Goal: Answer question/provide support: Share knowledge or assist other users

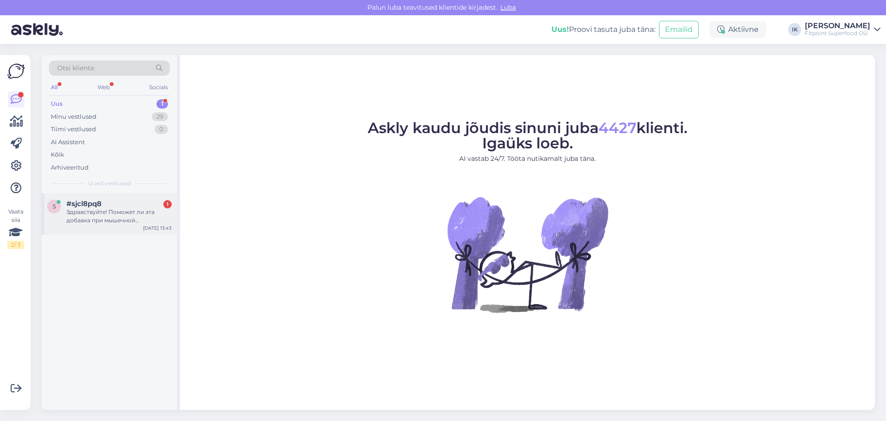
click at [111, 209] on div "Здравствуйте! Поможет ли эта добавка при мышечной дистрофии? Что бы Вы ещё посо…" at bounding box center [118, 216] width 105 height 17
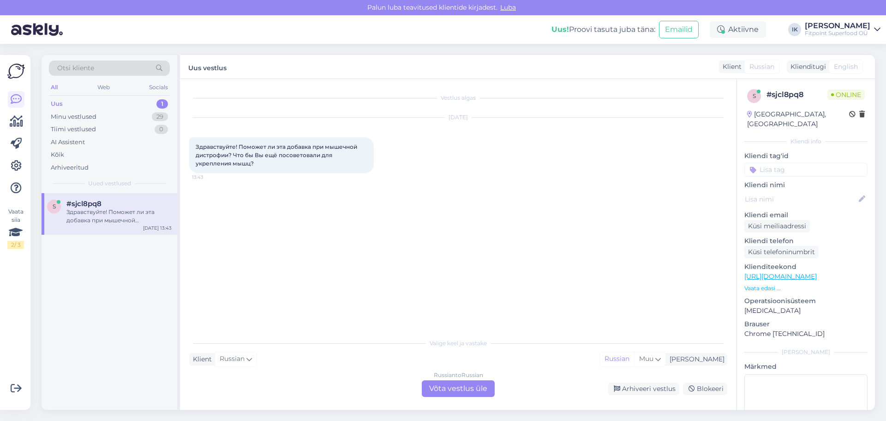
click at [817, 272] on link "https://fitpoint.ee/ru/haya-labs-ursolovaya-kislota-250-mg-100-kapsul/?gad_sour…" at bounding box center [781, 276] width 72 height 8
click at [450, 385] on div "Russian to Russian Võta vestlus üle" at bounding box center [458, 388] width 73 height 17
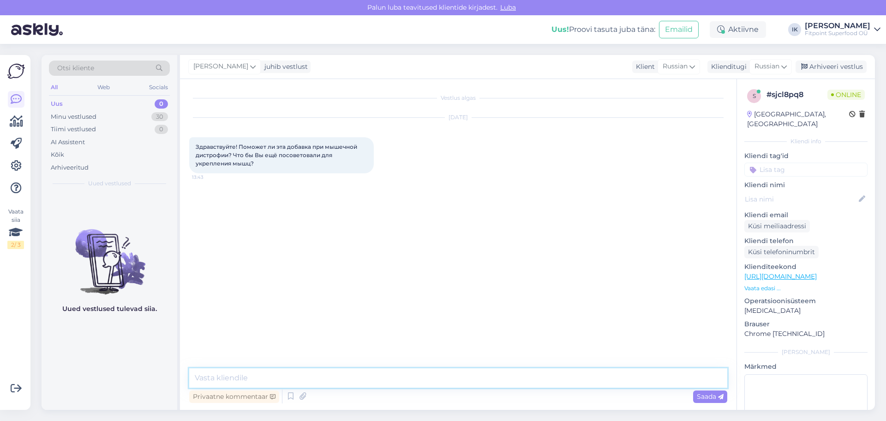
click at [427, 383] on textarea at bounding box center [458, 377] width 538 height 19
type textarea "L"
type textarea "Добрый день,о какой добавке идет речь?"
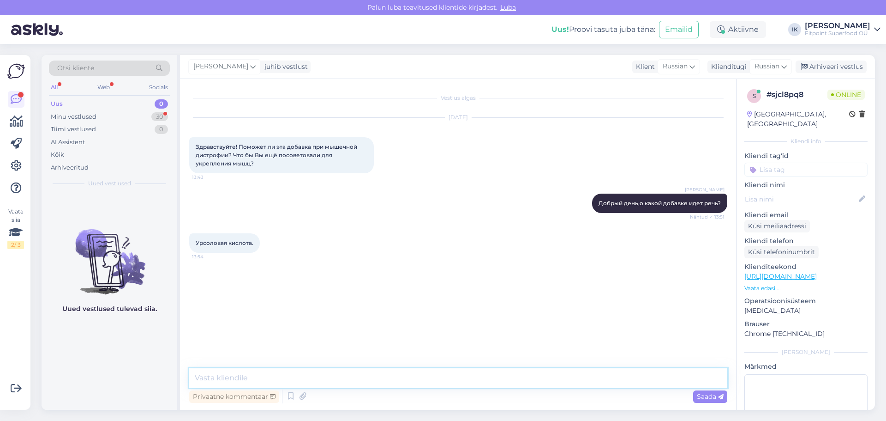
click at [316, 374] on textarea at bounding box center [458, 377] width 538 height 19
paste textarea "На сегодняшний день не существует БАДов, которые могли бы вылечить мышечную дис…"
type textarea "На сегодняшний день не существует БАДов, которые могли бы вылечить мышечную дис…"
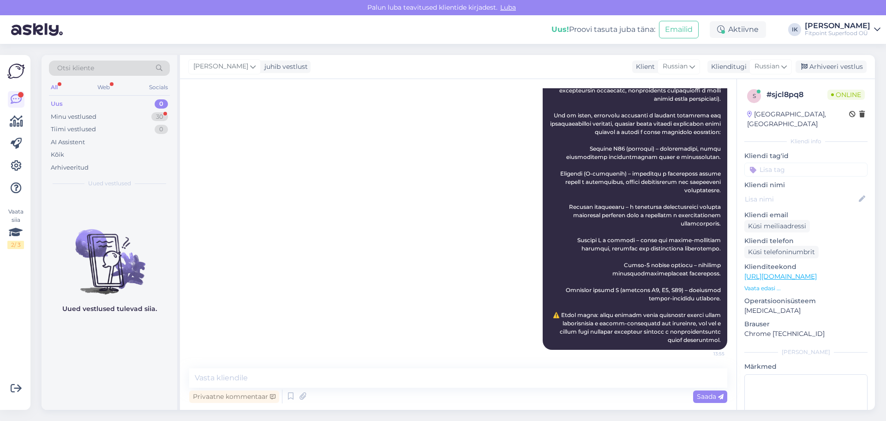
click at [386, 290] on div "Ilja Koivanen 13:55" at bounding box center [458, 198] width 538 height 322
click at [96, 116] on div "Minu vestlused" at bounding box center [74, 116] width 46 height 9
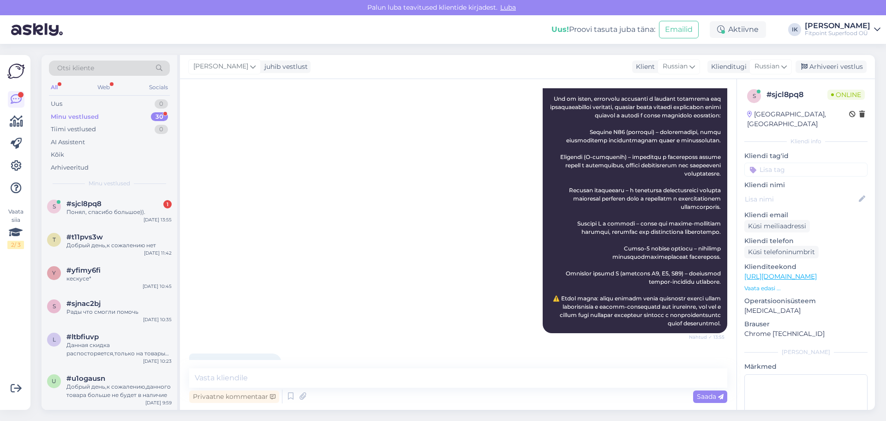
scroll to position [282, 0]
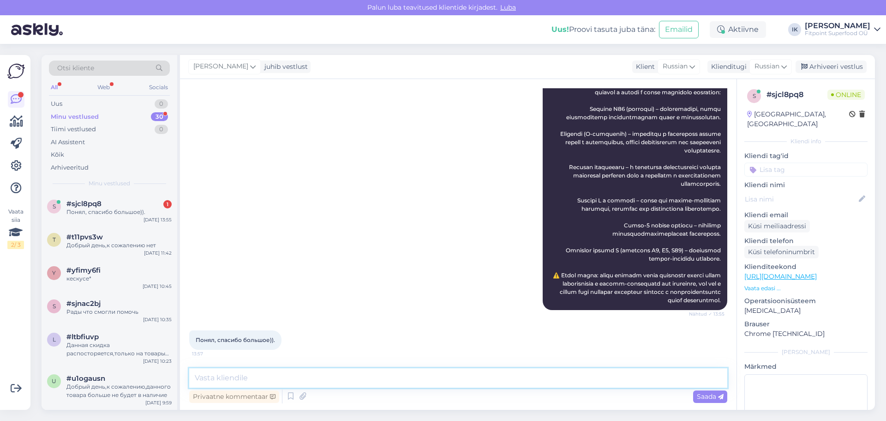
click at [356, 376] on textarea at bounding box center [458, 377] width 538 height 19
type textarea "Радв что смогли помочь"
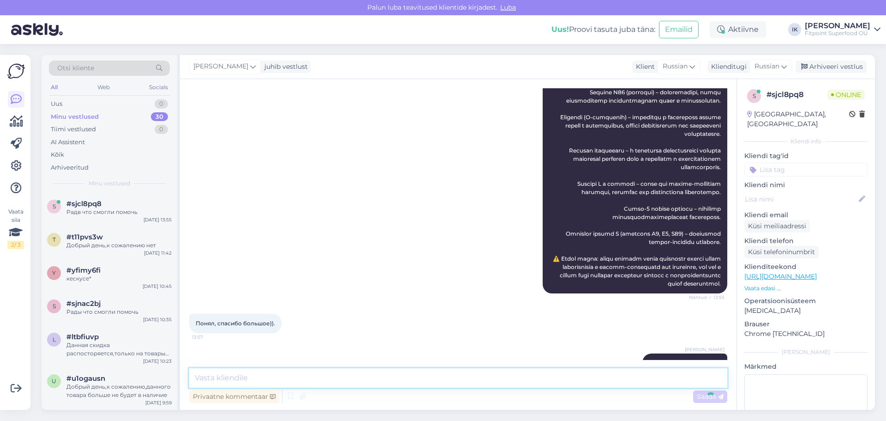
scroll to position [321, 0]
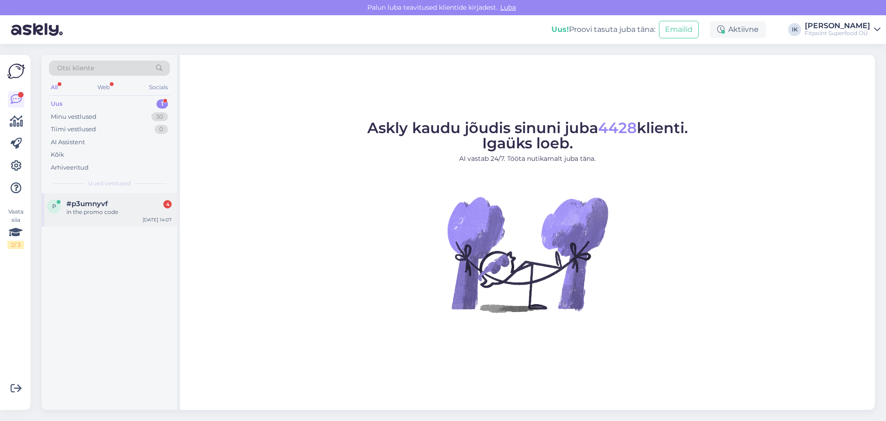
click at [96, 208] on div "in the promo code" at bounding box center [118, 212] width 105 height 8
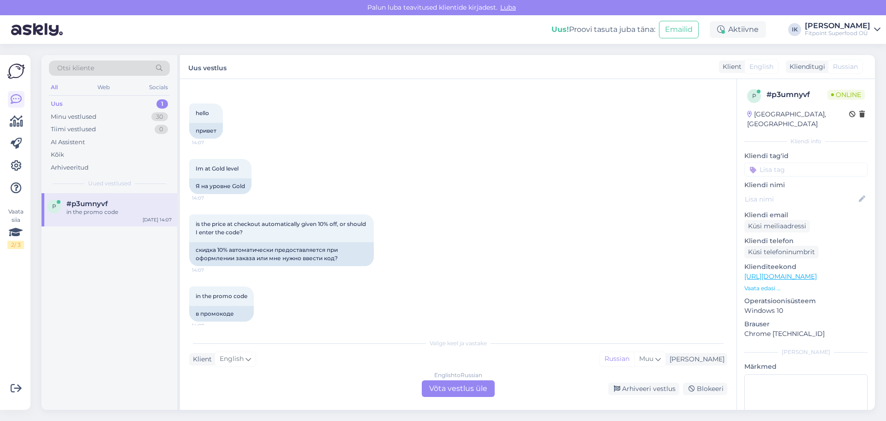
scroll to position [433, 0]
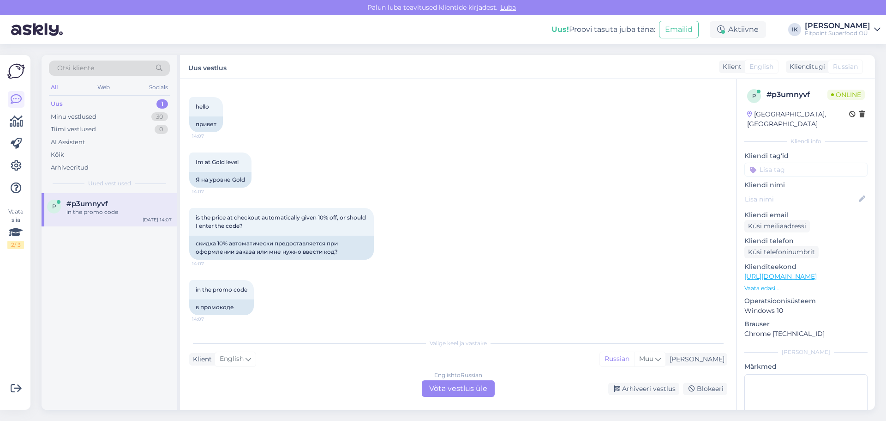
click at [452, 390] on div "English to Russian Võta vestlus üle" at bounding box center [458, 388] width 73 height 17
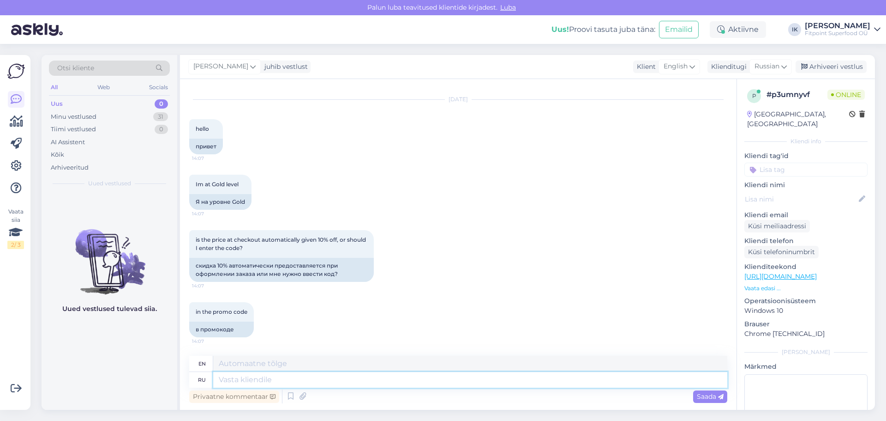
click at [433, 382] on textarea at bounding box center [470, 380] width 514 height 16
type textarea "Добрый д"
type textarea "Kind"
type textarea "Добрый день,если"
type textarea "Good afternoon, if"
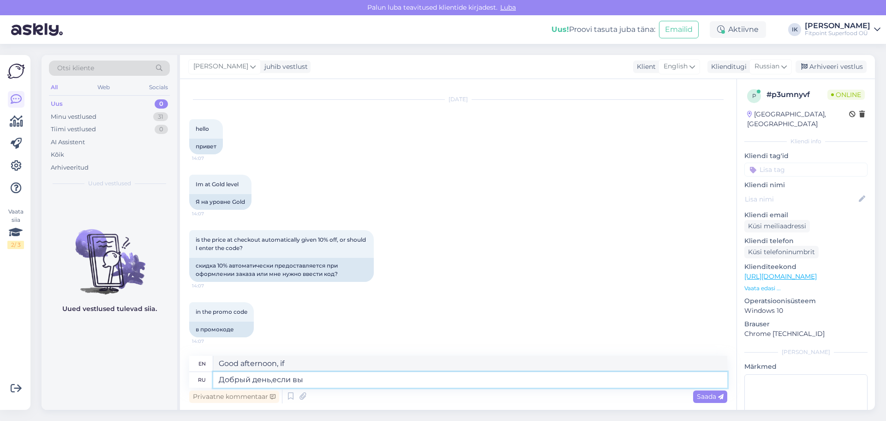
type textarea "Добрый день,если вы"
type textarea "Good afternoon, if you"
type textarea "Добрый день,если вы золотой к"
type textarea "Good afternoon, if you are golden"
type textarea "Добрый день,если вы золотой клиент,то к"
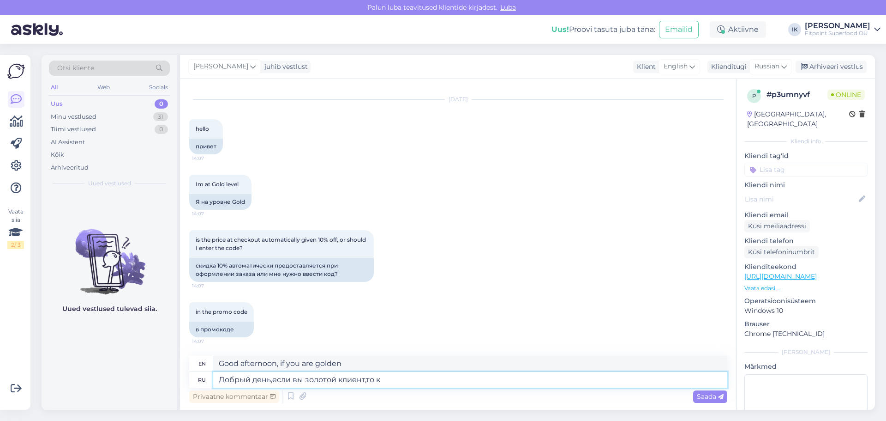
type textarea "Good afternoon, if you are a gold client, then"
type textarea "Добрый день,если вы золотой клиент,то как в"
type textarea "Good afternoon, if you are a gold client, then how?"
type textarea "Добрый день,если вы золотой клиент,то как вы в"
type textarea "Good afternoon, if you are a gold client, how do you"
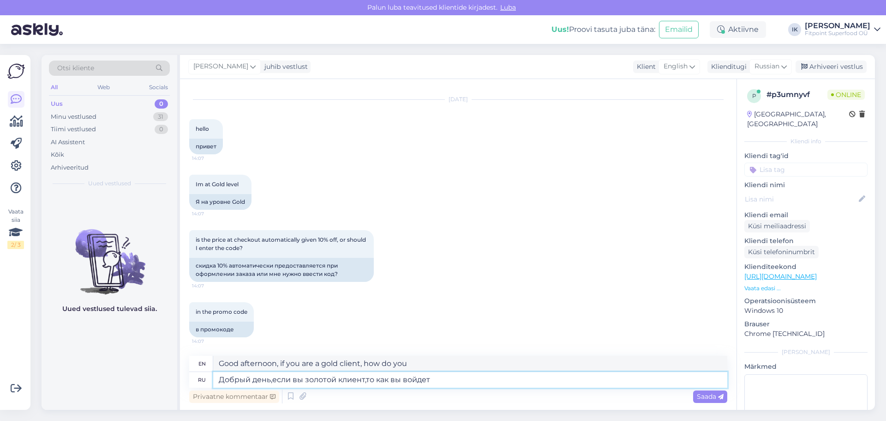
type textarea "Добрый день,если вы золотой клиент,то как вы войдете"
type textarea "Good afternoon, if you are a gold client, how do you log in?"
type textarea "Добрый день,если вы золотой клиент,то как вы войдете в свой а"
type textarea "Good afternoon, if you are a gold client, how do you log into your account?"
type textarea "Добрый день,если вы золотой клиент,то как вы вой"
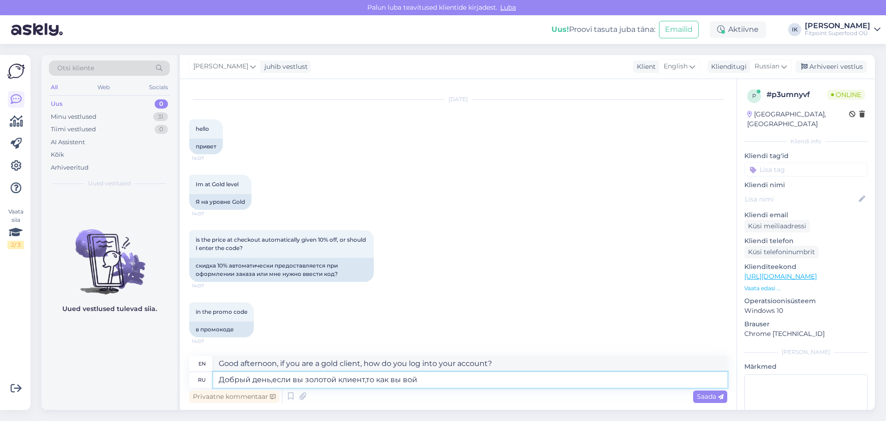
type textarea "Good afternoon, if you are a gold client, how do you log in?"
type textarea "Добрый день,если вы золотой клиент,то как вы"
type textarea "Good afternoon, if you are a gold client, how do you"
type textarea "Добрый день,если вы золотой клиент,то как"
type textarea "Good afternoon, if you are a gold client, then how?"
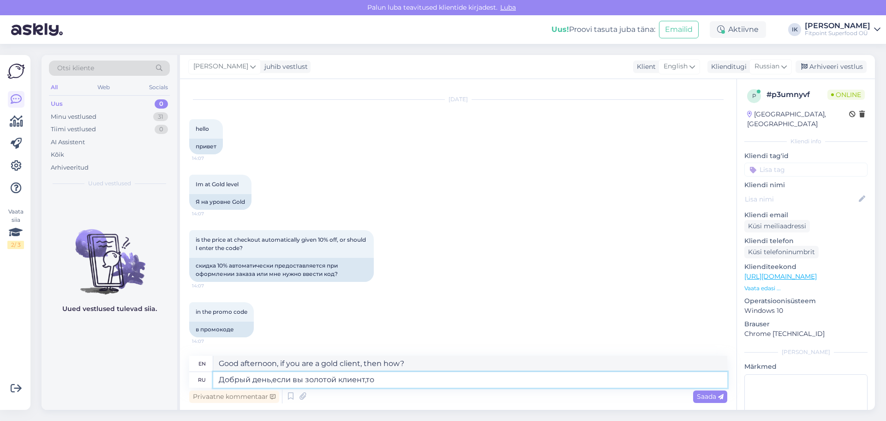
type textarea "Добрый день,если вы золотой клиент,то с"
type textarea "Good afternoon, if you are a gold client, then"
type textarea "Добрый день,если вы золотой клиент,то скидка пр"
type textarea "Good afternoon, if you are a gold client, then you get a discount."
type textarea "Добрый день,если вы золотой клиент,то скидка применяется"
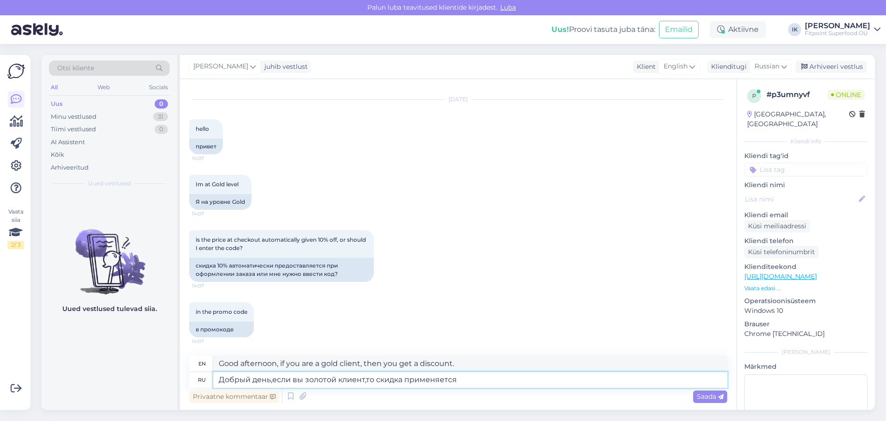
type textarea "Good afternoon, if you are a gold client, the discount applies."
type textarea "Добрый день,если вы золотой клиент,то скидка применяется автоматически"
type textarea "Good afternoon, if you are a gold client, the discount is applied automatically."
type textarea "Добрый день,если вы золотой клиент,то скидка применяется автоматически. Но н"
type textarea "Good afternoon, if you are a gold client, the discount is applied automatically…"
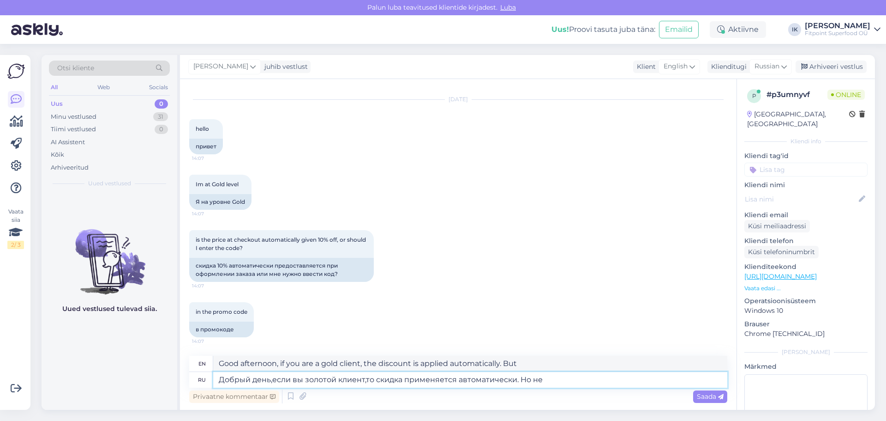
type textarea "Добрый день,если вы золотой клиент,то скидка применяется автоматически. Но не"
type textarea "Good afternoon, if you are a gold client, the discount is applied automatically…"
type textarea "Добрый день,если вы золотой клиент,то скидка применяется автоматически. Но не д…"
type textarea "Good afternoon, if you are a gold customer, the discount is applied automatical…"
type textarea "Добрый день,если вы золотой клиент,то скидка применяется автоматически. Но не д…"
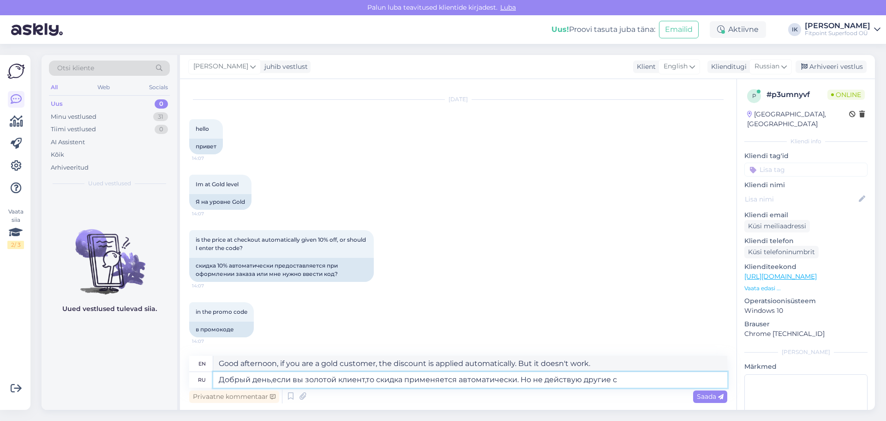
type textarea "Good afternoon, if you're a gold customer, the discount is applied automaticall…"
type textarea "Добрый день,если вы золотой клиент,то скидка применяется автоматически. Но не д…"
type textarea "Good afternoon, if you are a gold customer, the discount is applied automatical…"
type textarea "Добрый день,если вы золотой клиент,то скидка применяется автоматически. Но не д…"
type textarea "Good afternoon, if you're a gold customer, the discount is applied automaticall…"
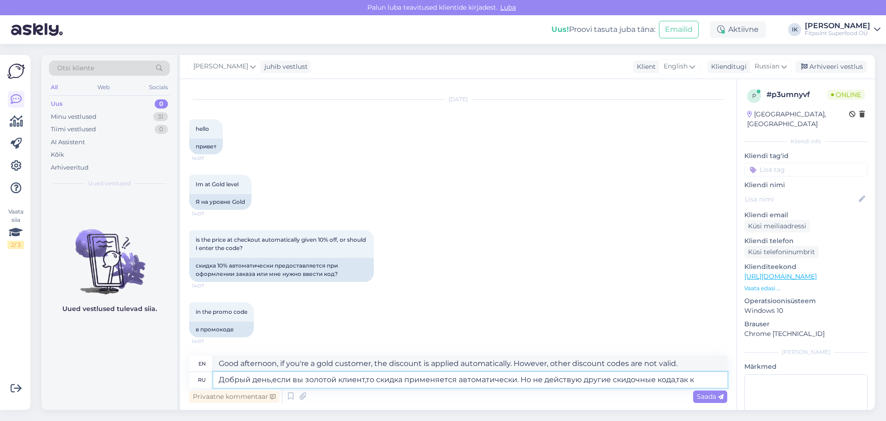
type textarea "Добрый день,если вы золотой клиент,то скидка применяется автоматически. Но не д…"
type textarea "Good afternoon, if you're a gold customer, the discount is applied automaticall…"
type textarea "Добрый день,если вы золотой клиент,то скидка применяется автоматически. Но не д…"
type textarea "Good afternoon, if you are a gold customer, the discount is applied automatical…"
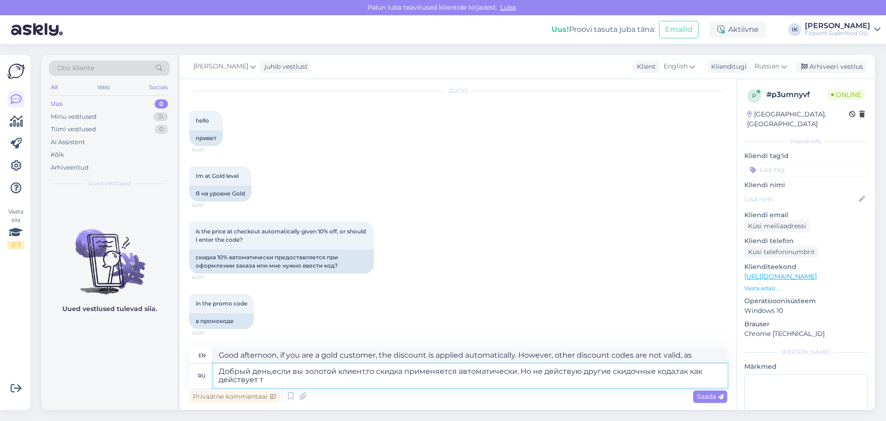
type textarea "Добрый день,если вы золотой клиент,то скидка применяется автоматически. Но не д…"
type textarea "Good afternoon, if you are a gold customer, the discount is applied automatical…"
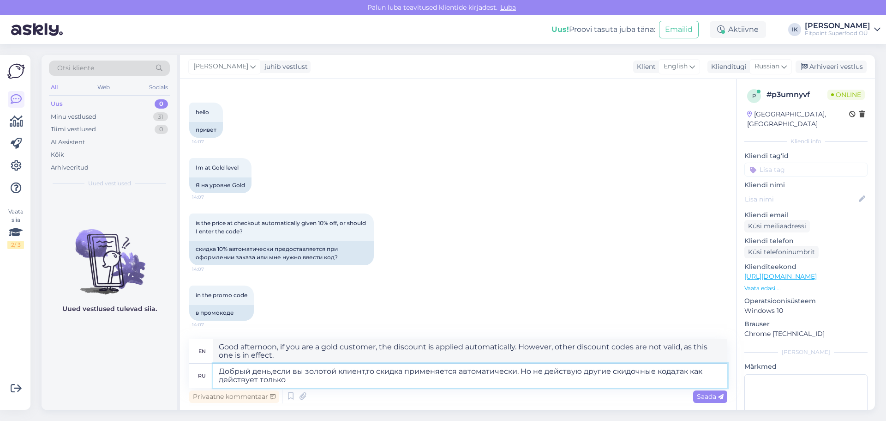
type textarea "Добрый день,если вы золотой клиент,то скидка применяется автоматически. Но не д…"
type textarea "Good afternoon, if you are a gold customer, the discount is applied automatical…"
type textarea "Добрый день,если вы золотой клиент,то скидка применяется автоматически. Но не д…"
type textarea "Good afternoon, if you're a gold customer, the discount is applied automaticall…"
type textarea "Добрый день,если вы золотой клиент,то скидка применяется автоматически. Но не д…"
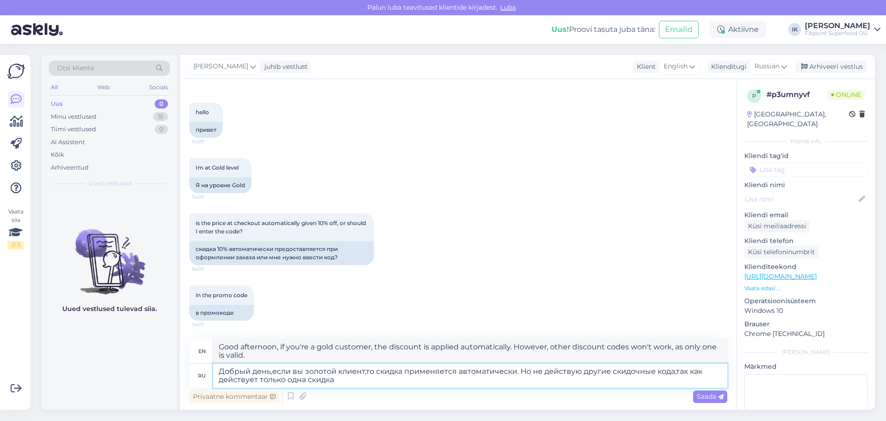
type textarea "Good afternoon, if you're a gold member, the discount is applied automatically.…"
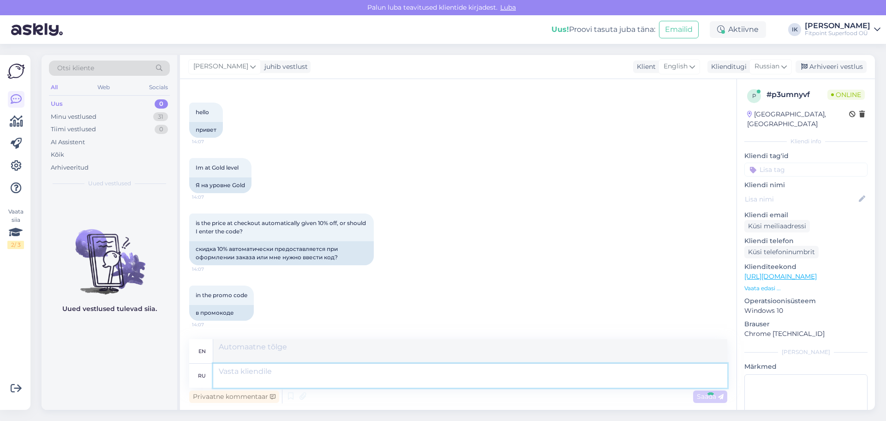
scroll to position [500, 0]
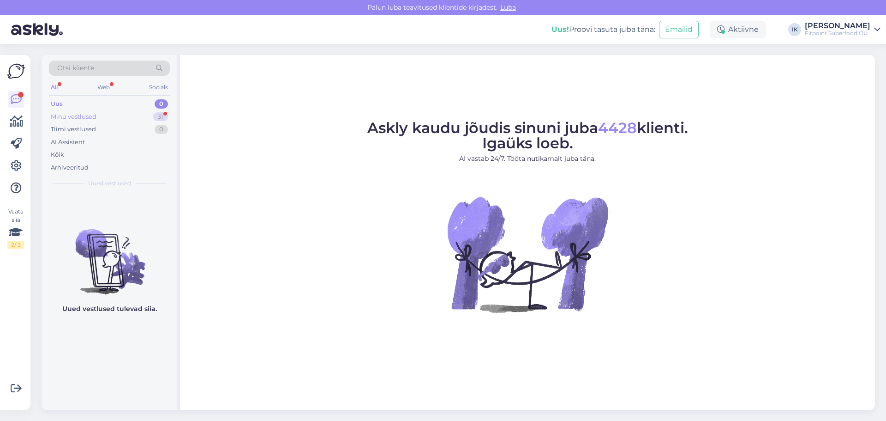
click at [127, 112] on div "Minu vestlused 31" at bounding box center [109, 116] width 121 height 13
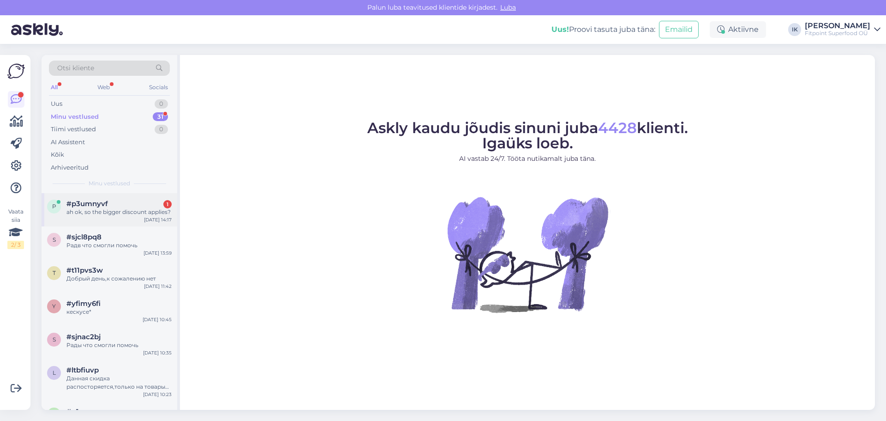
click at [135, 213] on div "ah ok, so the bigger discount applies?" at bounding box center [118, 212] width 105 height 8
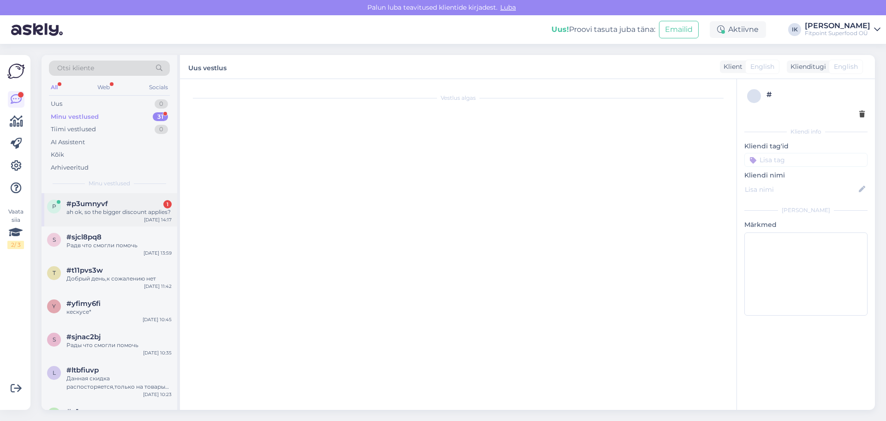
scroll to position [555, 0]
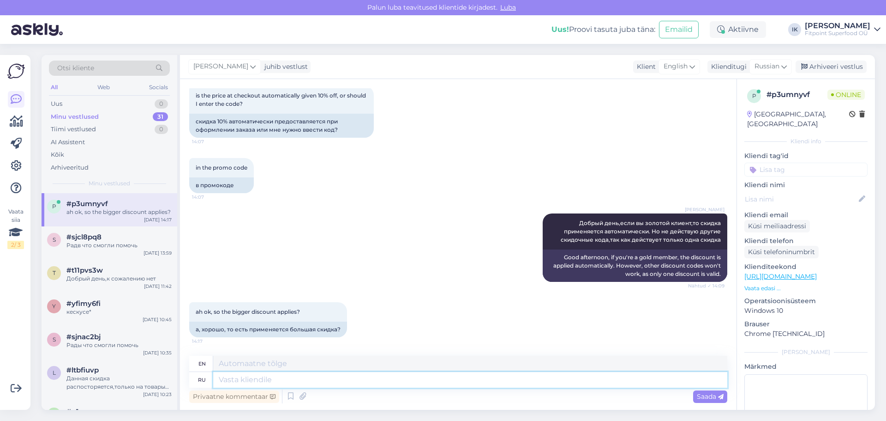
click at [286, 386] on textarea at bounding box center [470, 380] width 514 height 16
type textarea "да"
type textarea "Yes"
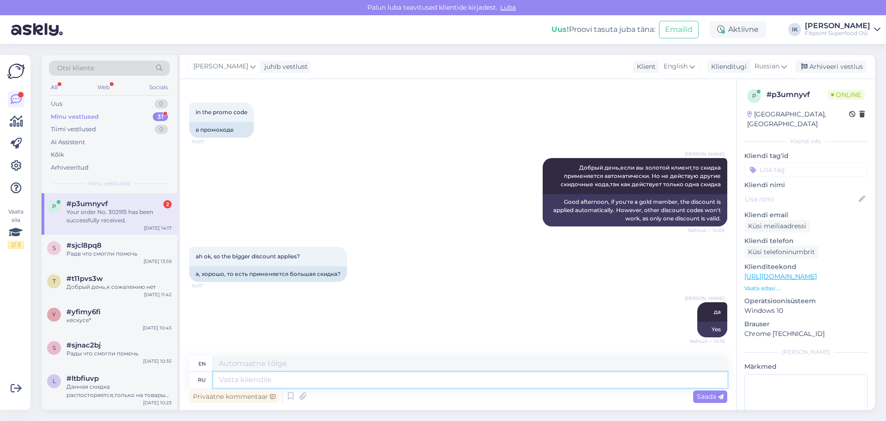
scroll to position [738, 0]
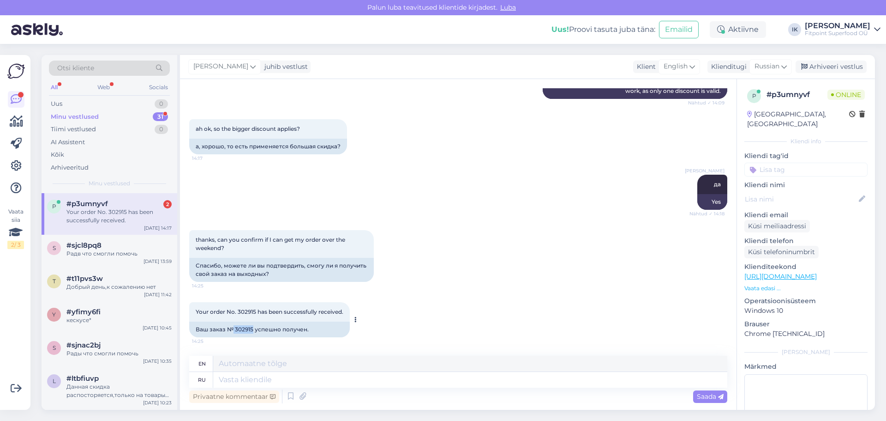
drag, startPoint x: 234, startPoint y: 329, endPoint x: 254, endPoint y: 328, distance: 19.4
click at [254, 328] on div "Ваш заказ № 302915 успешно получен." at bounding box center [269, 329] width 161 height 16
copy div "302915"
click at [284, 379] on textarea at bounding box center [470, 380] width 514 height 16
type textarea "Все"
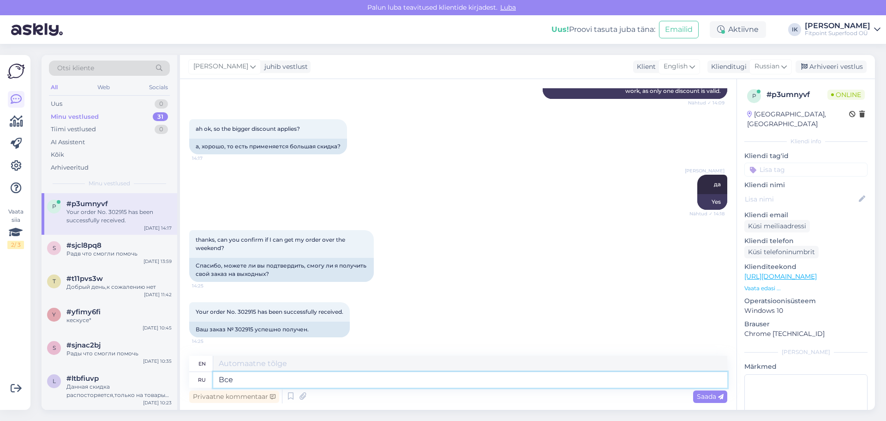
type textarea "All"
type textarea "Все заказы с"
type textarea "All orders"
type textarea "Все заказы сделанные с"
type textarea "All orders placed"
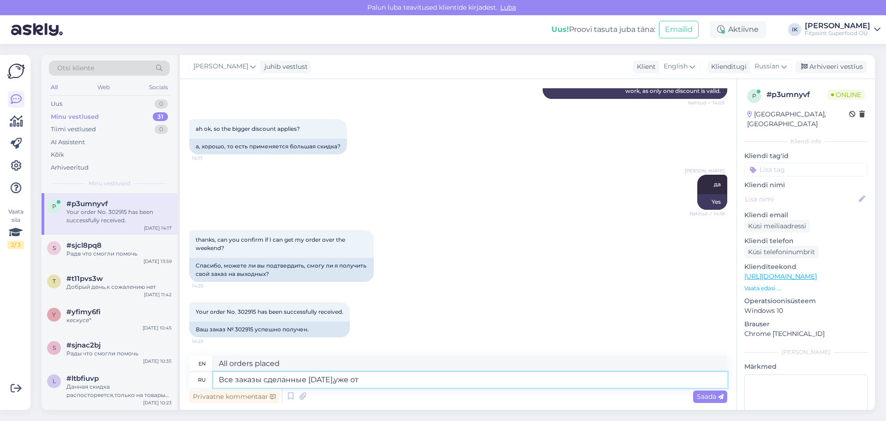
type textarea "Все заказы сделанные сегодня,уже отп"
type textarea "All orders placed today have already been"
type textarea "Все заказы сделанные сегодня,уже отправлены"
type textarea "All orders placed today have already been shipped."
type textarea "Все заказы сделанные сегодня,уже отправлены курьерской с"
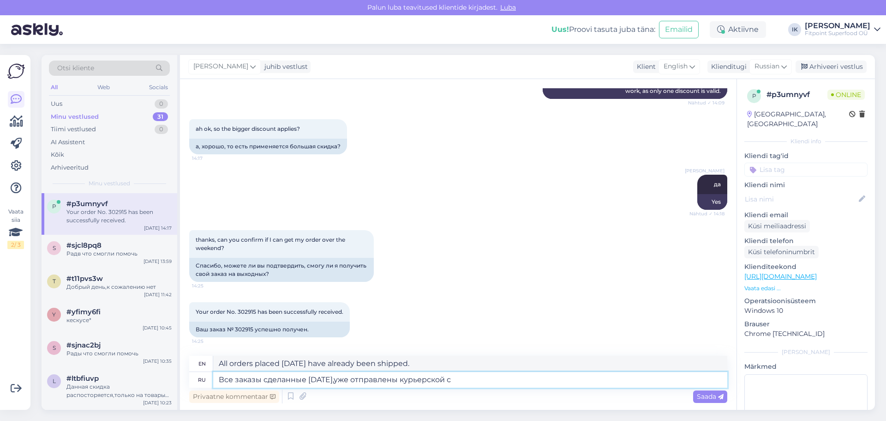
type textarea "All orders placed today have already been sent by courier."
type textarea "Все заказы сделанные сегодня,уже отправлены курьерской службе"
type textarea "All orders placed today have already been sent to the courier service."
click at [373, 380] on textarea "Все заказы сделанные сегодня,уже отправлены курьерской службе" at bounding box center [470, 380] width 514 height 16
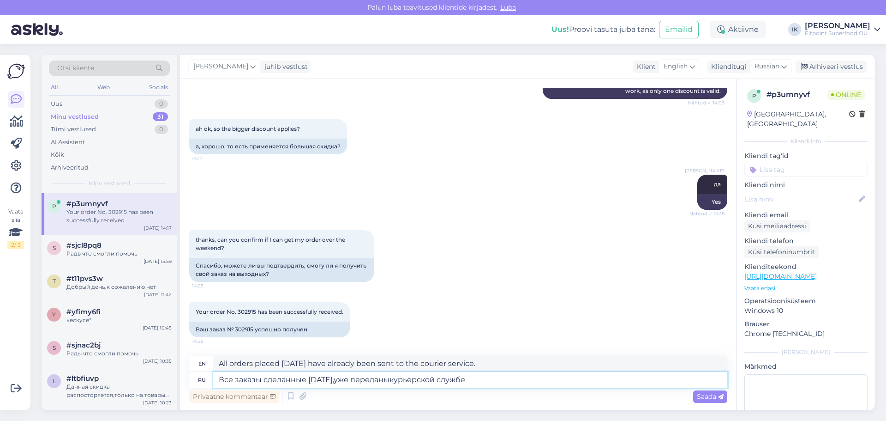
type textarea "Все заказы сделанные сегодня,уже переданы курьерской службе"
type textarea "All orders placed today have already been transferred to the courier service."
click at [293, 381] on textarea "Все заказы сделанные сегодня,уже переданы курьерской службе" at bounding box center [470, 380] width 514 height 16
click at [323, 380] on textarea "Все заказы сделанные сегодня,уже переданы курьерской службе" at bounding box center [470, 380] width 514 height 16
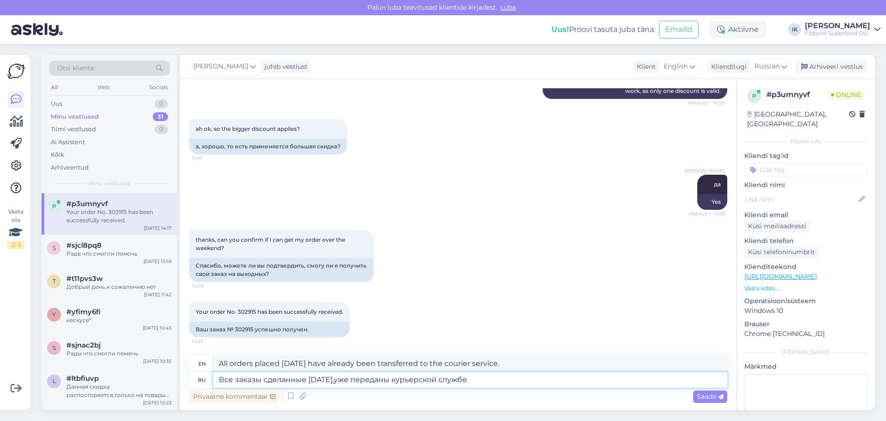
click at [323, 380] on textarea "Все заказы сделанные сегодня,уже переданы курьерской службе" at bounding box center [470, 380] width 514 height 16
click at [252, 380] on textarea "Все заказы сделанные сегодня,уже переданы курьерской службе" at bounding box center [470, 380] width 514 height 16
type textarea "Все сделанные сегодня,уже переданы курьерской службе"
type textarea "All orders made today have already been transferred to the courier service."
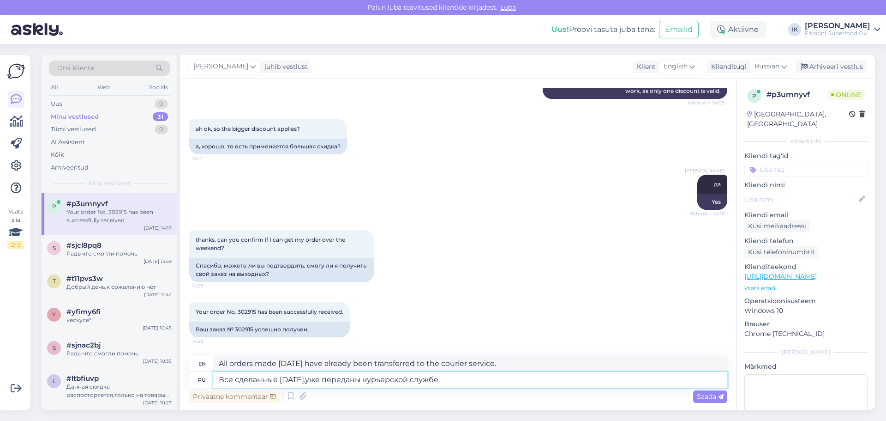
click at [299, 380] on textarea "Все сделанные сегодня,уже переданы курьерской службе" at bounding box center [470, 380] width 514 height 16
type textarea "Все сделанные заказы,уже переданы курьерской службе"
type textarea "All orders placed have already been transferred to the courier service."
click at [441, 381] on textarea "Все сделанные заказы,уже переданы курьерской службе" at bounding box center [470, 380] width 514 height 16
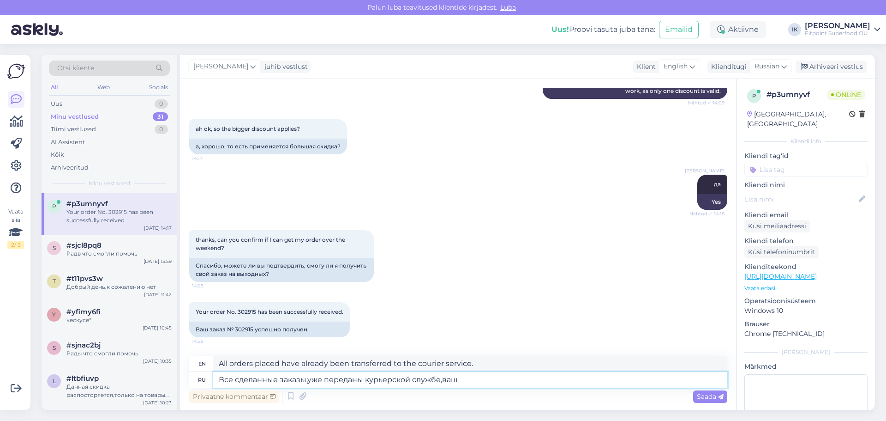
type textarea "Все сделанные заказы,уже переданы курьерской службе,ваш"
type textarea "All orders made have already been transferred to the courier service, yours"
type textarea "Все сделанные заказы,уже переданы курьерской службе,ваш заказ"
type textarea "All completed orders have already been transferred to the courier service, your…"
type textarea "Все сделанные заказы,уже переданы курьерской службе,ваш заказ будет пер"
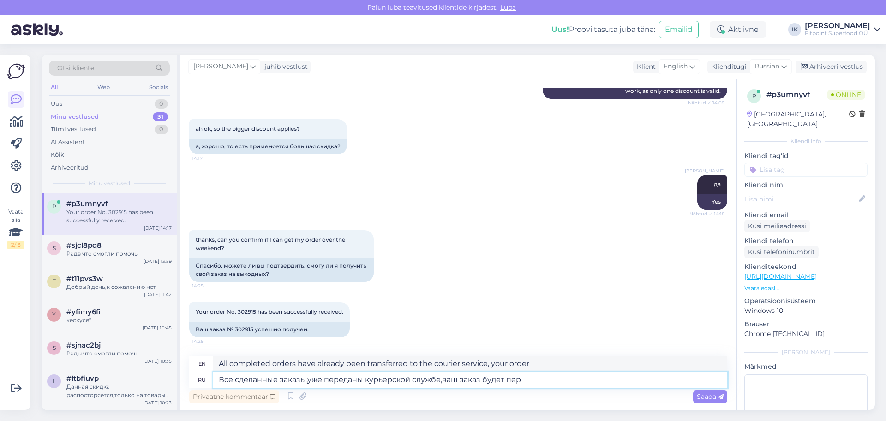
type textarea "All orders made have already been transferred to the courier service, your orde…"
type textarea "Все сделанные заказы,уже переданы курьерской службе,ваш заказ будет передам в"
type textarea "All orders placed have already been transferred to the courier service, your or…"
type textarea "Все сделанные заказы,уже переданы курьерской службе,ваш заказ будет передам в п"
type textarea "All orders placed have already been transferred to the courier service. Your or…"
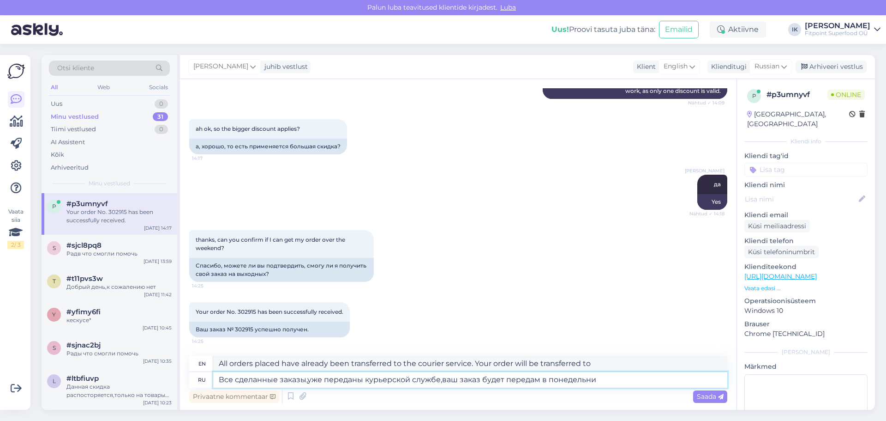
type textarea "Все сделанные заказы,уже переданы курьерской службе,ваш заказ будет передам в п…"
type textarea "All orders placed have already been transferred to the courier service. Your or…"
click at [539, 378] on textarea "Все сделанные заказы,уже переданы курьерской службе,ваш заказ будет передам в п…" at bounding box center [470, 380] width 514 height 16
click at [536, 379] on textarea "Все сделанные заказы,уже переданы курьерской службе,ваш заказ будет передам в п…" at bounding box center [470, 380] width 514 height 16
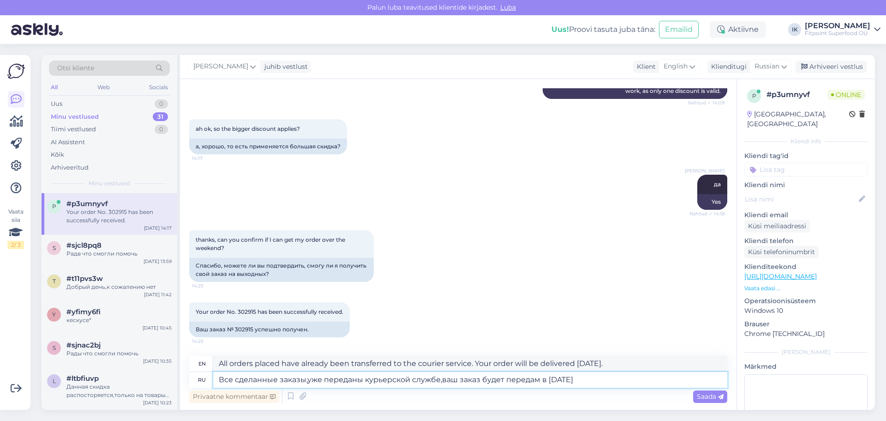
click at [536, 379] on textarea "Все сделанные заказы,уже переданы курьерской службе,ваш заказ будет передам в п…" at bounding box center [470, 380] width 514 height 16
click at [540, 379] on textarea "Все сделанные заказы,уже переданы курьерской службе,ваш заказ будет передам в п…" at bounding box center [470, 380] width 514 height 16
click at [611, 383] on textarea "Все сделанные заказы,уже переданы курьерской службе,ваш заказ будет передан в п…" at bounding box center [470, 380] width 514 height 16
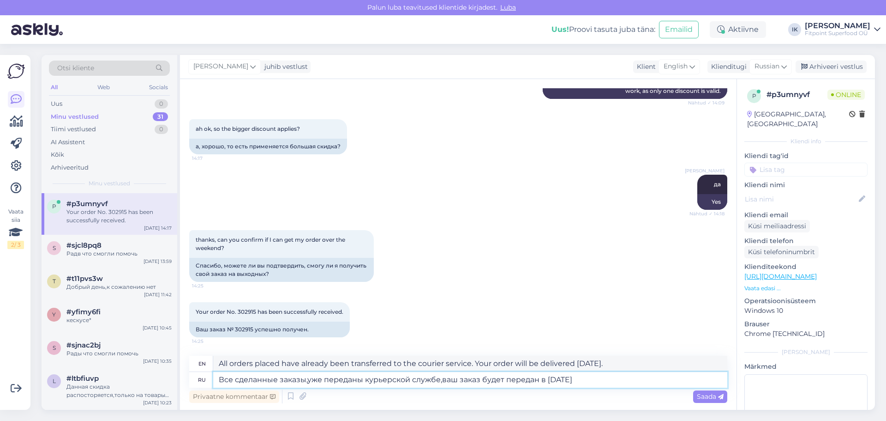
click at [307, 379] on textarea "Все сделанные заказы,уже переданы курьерской службе,ваш заказ будет передан в п…" at bounding box center [470, 380] width 514 height 16
type textarea "Все сделанные заказы,сегодня уже переданы курьерской службе,ваш заказ будет пер…"
type textarea "All orders placed today have already been transferred to the courier service. Y…"
click at [637, 379] on textarea "Все сделанные заказы,сегодня уже переданы курьерской службе,ваш заказ будет пер…" at bounding box center [470, 380] width 514 height 16
click at [538, 377] on textarea "Все сделанные заказы,сегодня уже переданы курьерской службе,ваш заказ будет пер…" at bounding box center [470, 380] width 514 height 16
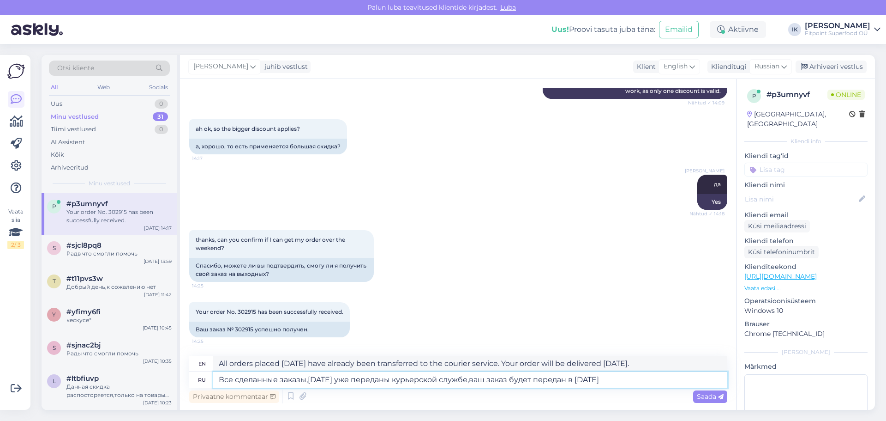
click at [552, 379] on textarea "Все сделанные заказы,сегодня уже переданы курьерской службе,ваш заказ будет пер…" at bounding box center [470, 380] width 514 height 16
type textarea "Все сделанные заказы,сегодня уже переданы курьерской службе,ваш заказ будет отп…"
type textarea "All orders placed today have already been transferred to the courier service; y…"
click at [643, 382] on textarea "Все сделанные заказы,сегодня уже переданы курьерской службе,ваш заказ будет отп…" at bounding box center [470, 380] width 514 height 16
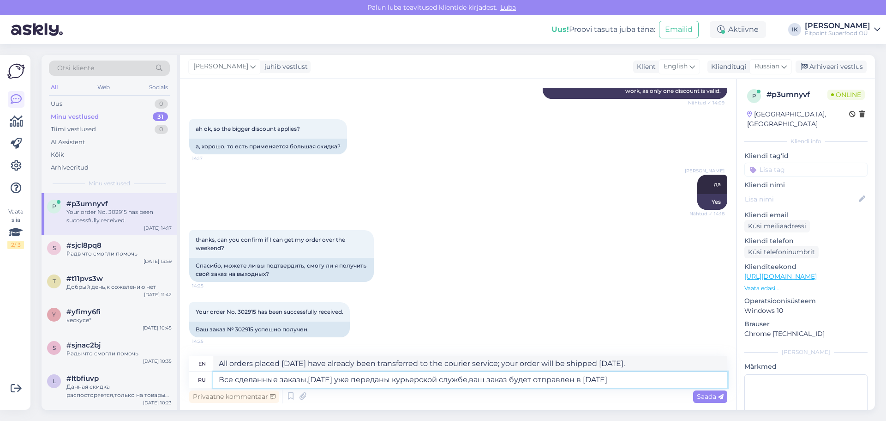
type textarea "Все сделанные заказы,сегодня уже переданы курьерской службе,ваш заказ будет отп…"
type textarea "All orders placed today have already been transferred to the courier service. Y…"
type textarea "Все сделанные заказы,сегодня уже переданы курьерской службе,ваш заказ будет отп…"
type textarea "All orders placed today have already been transferred to the courier service, y…"
type textarea "Все сделанные заказы,сегодня уже переданы курьерской службе,ваш заказ будет отп…"
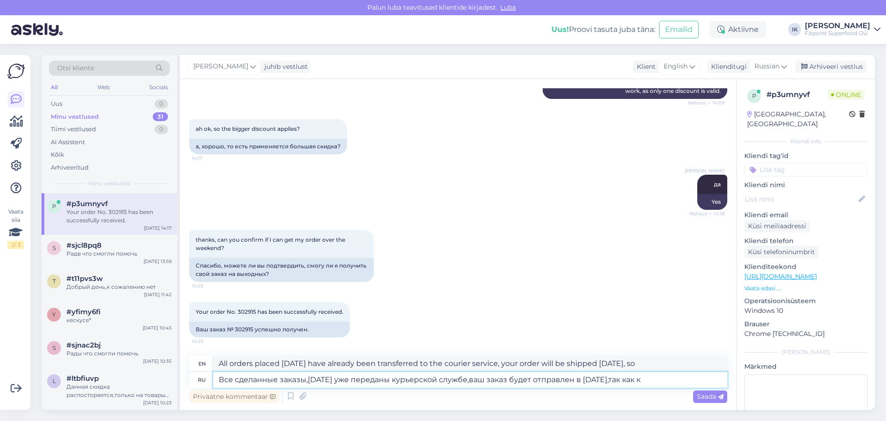
type textarea "All orders placed today have already been transferred to the courier service, y…"
type textarea "Все сделанные заказы,сегодня уже переданы курьерской службе,ваш заказ будет отп…"
type textarea "All orders placed today have already been transferred to the courier service, y…"
type textarea "Все сделанные заказы,сегодня уже переданы курьерской службе,ваш заказ будет отп…"
type textarea "All orders placed today have already been transferred to the courier service; y…"
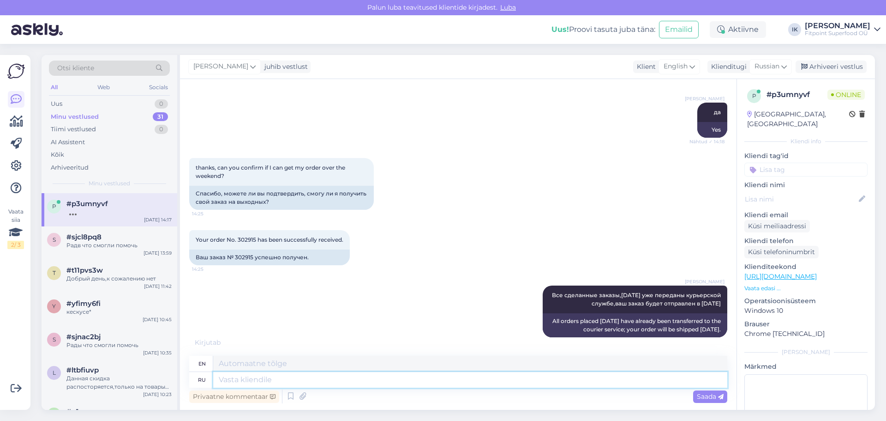
scroll to position [865, 0]
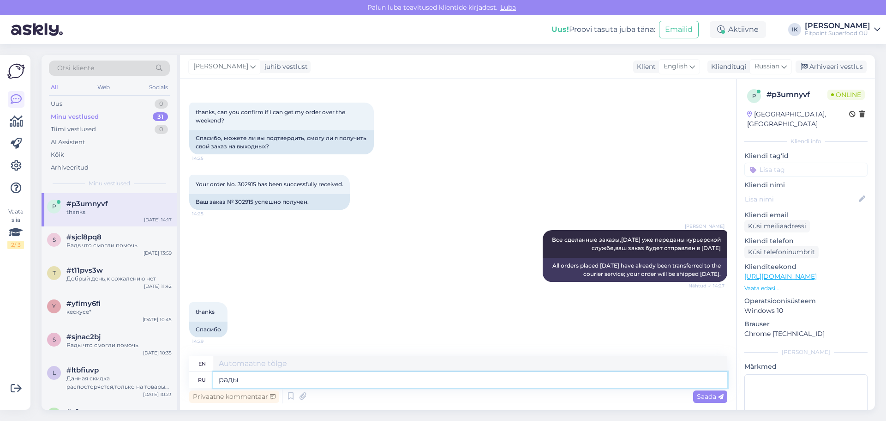
type textarea "рады ч"
type textarea "glad"
type textarea "рады что с"
type textarea "glad that"
type textarea "рады что смогли п"
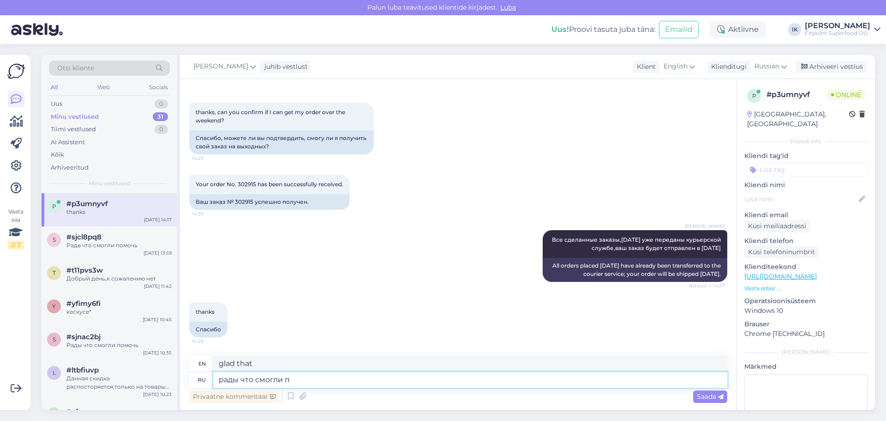
type textarea "We're glad we could."
type textarea "рады что смогли помочь"
type textarea "We're glad we could help."
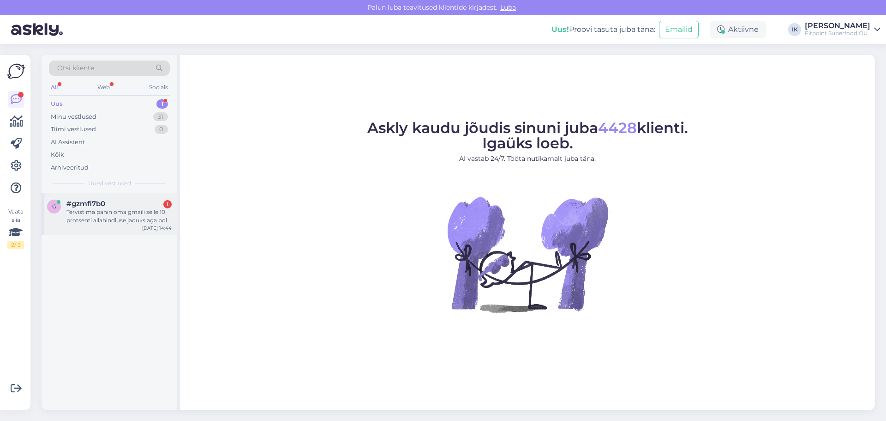
click at [126, 214] on div "Tervist ma panin oma gmaili selle 10 protsenti allahindluse jaouks aga pole ema…" at bounding box center [118, 216] width 105 height 17
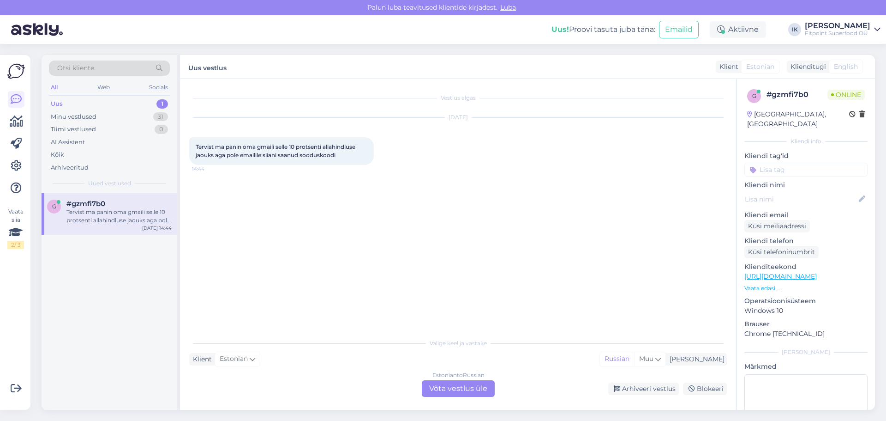
click at [453, 384] on div "Estonian to Russian Võta vestlus üle" at bounding box center [458, 388] width 73 height 17
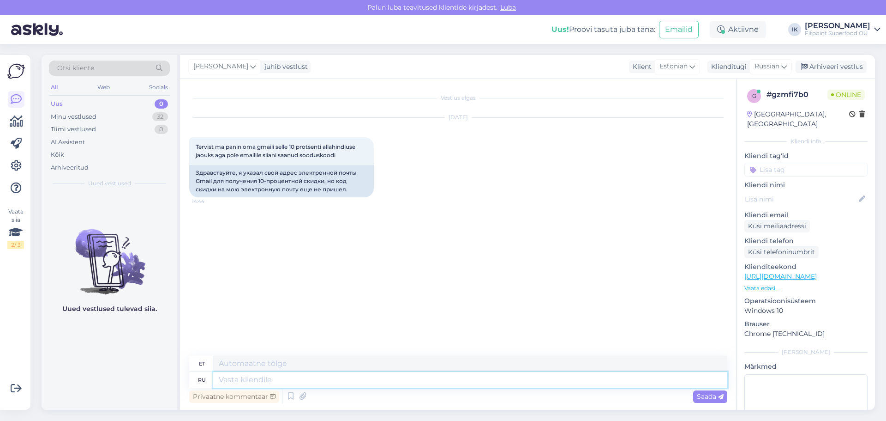
click at [453, 380] on textarea at bounding box center [470, 380] width 514 height 16
type textarea "М"
type textarea "M"
type textarea "Здравствуйте,это м"
type textarea "Tere, see on"
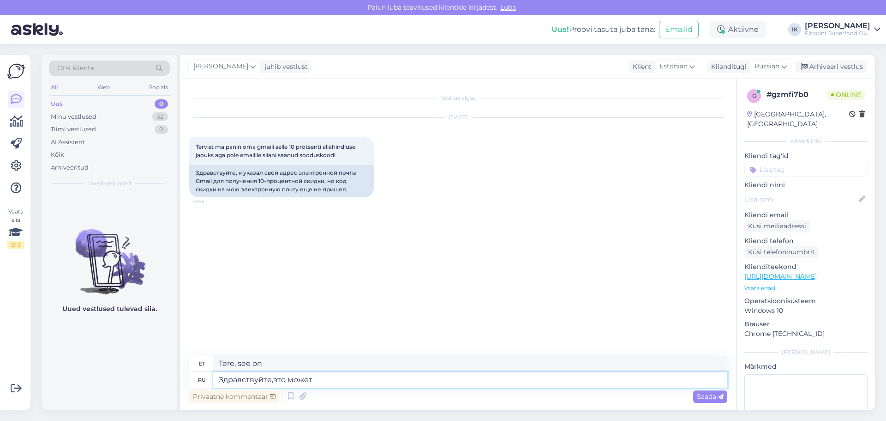
type textarea "Здравствуйте,это может"
type textarea "Tere, see võib olla"
type textarea "Здравствуйте,это может занимать ка"
type textarea "Tere, see võib veidi aega võtta."
type textarea "Здравствуйте,это может занимать какое то время,проверьте та"
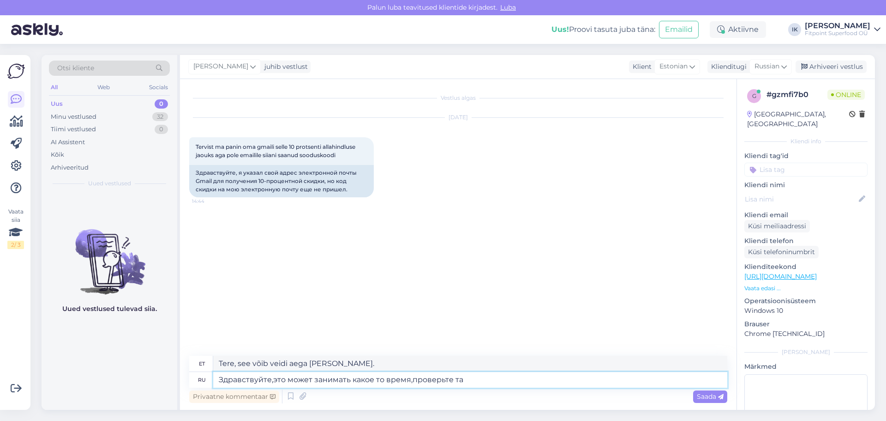
type textarea "Tere, see võib veidi aega võtta, palun kontrollige."
type textarea "Здравствуйте,это может занимать какое то время,проверьте так"
type textarea "Tere, see võib veidi aega võtta, vaadake seda"
type textarea "Здравствуйте,это может занимать какое то время,проверьте так же па"
type textarea "Tere, see võib veidi aega võtta, palun kontrollige seda ka."
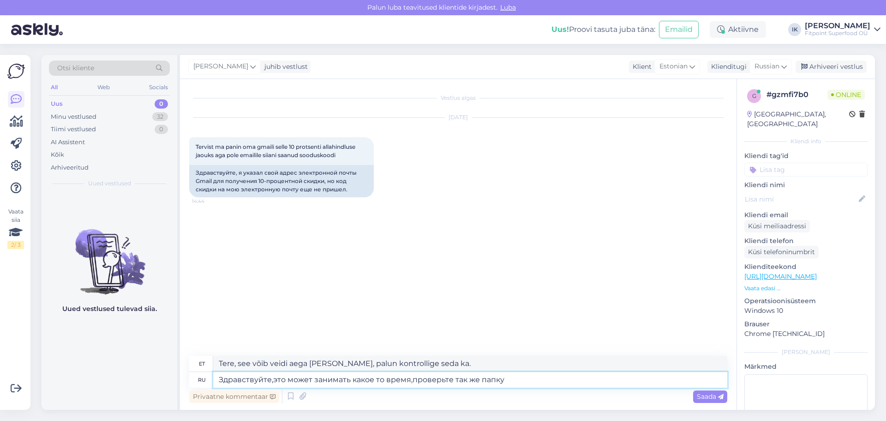
type textarea "Здравствуйте,это может занимать какое то время,проверьте так же папку с"
type textarea "Tere, see võib veidi aega võtta, kontrollige ka kausta"
type textarea "Здравствуйте,это может занимать какое то время,проверьте так же папку спам"
type textarea "Tere, see võib veidi aega [PERSON_NAME], palun kontrollige ka oma rämpsposti ka…"
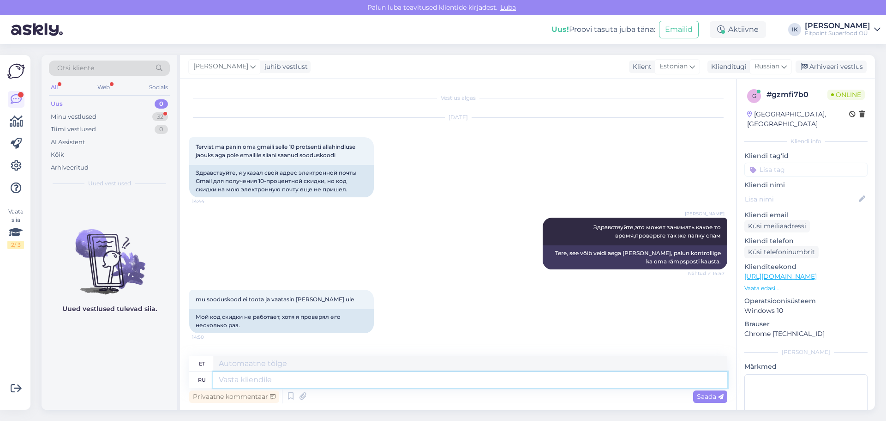
click at [457, 384] on textarea at bounding box center [470, 380] width 514 height 16
type textarea "можно к"
type textarea "[PERSON_NAME]"
type textarea "можно код"
type textarea "kas ma saaksin koodi?"
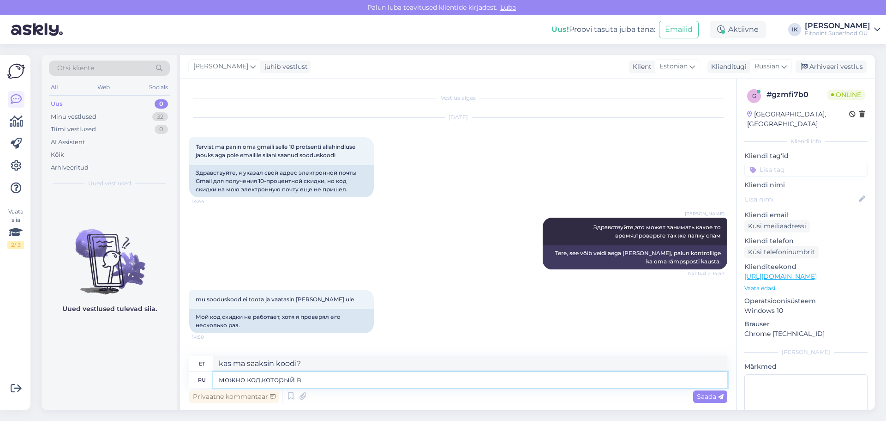
type textarea "можно код,который вы"
type textarea "kas ma saaksin selle koodi"
type textarea "можно код,который вы ис"
type textarea "kas ma saaksin koodi, mida sa"
type textarea "можно код,который вы используйте"
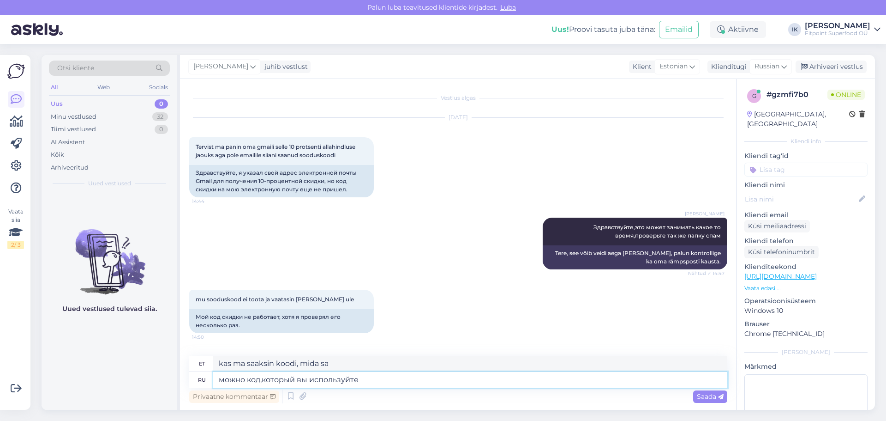
type textarea "kas ma saaksin koodi, mida sa kasutasid?"
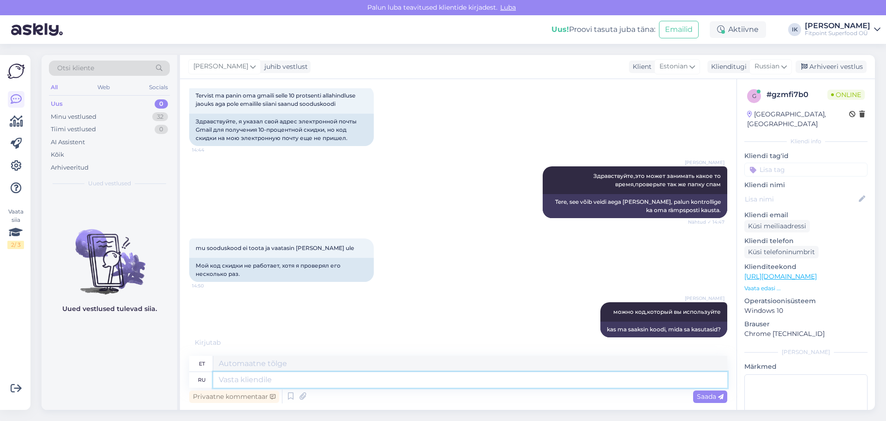
scroll to position [107, 0]
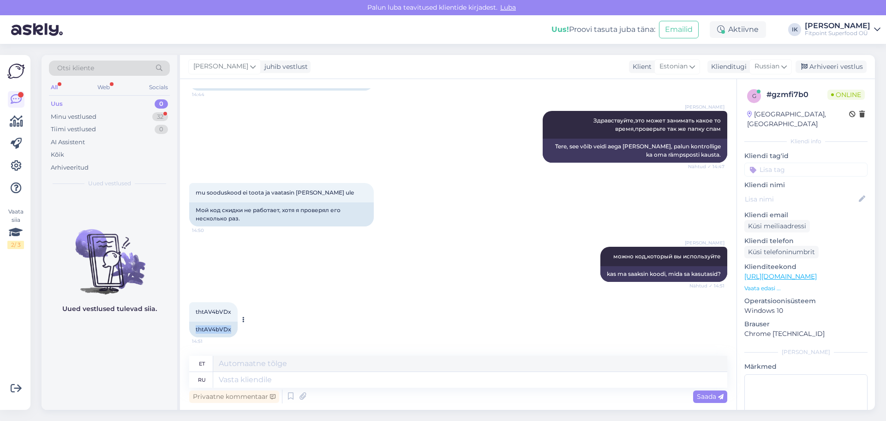
drag, startPoint x: 195, startPoint y: 330, endPoint x: 229, endPoint y: 329, distance: 34.6
click at [229, 329] on div "thtAV4bVDx" at bounding box center [213, 329] width 48 height 16
copy div "thtAV4bVDx"
click at [276, 380] on textarea at bounding box center [470, 380] width 514 height 16
type textarea "Проверила,код р"
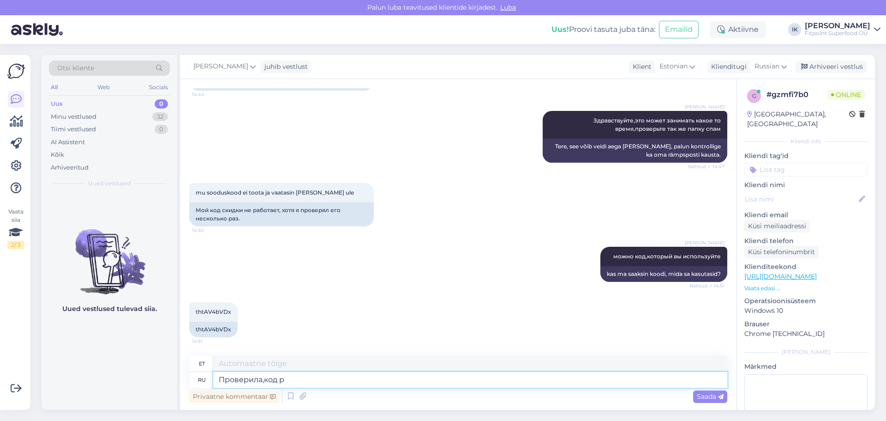
type textarea "Kontrollisin koodi."
type textarea "Проверила,код рабочий."
type textarea "Kontrollisin, kood töötab."
type textarea "Проверила,код рабочий. Если"
type textarea "Kontrollisin, kood töötab. Kui"
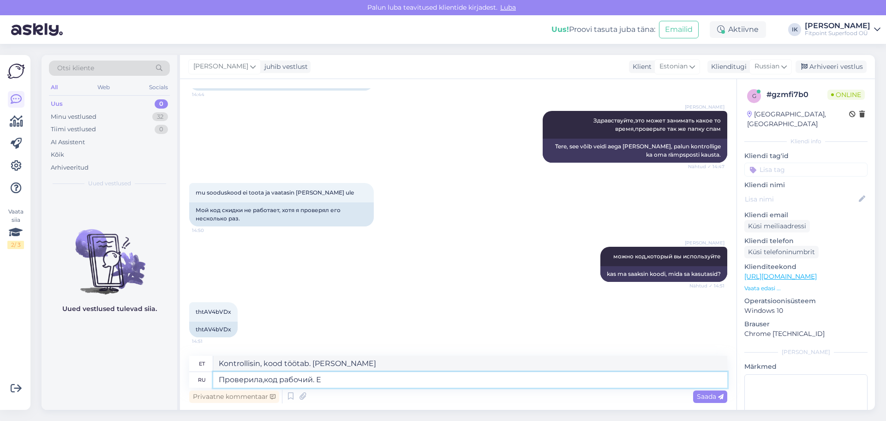
type textarea "Проверила,код рабочий."
type textarea "Kontrollisin, kood töötab."
type textarea "Проверила,код рабочий. Возможно вы"
type textarea "Kontrollisin, kood töötab. Võib-olla."
type textarea "Проверила,код рабочий. Возможно вы п"
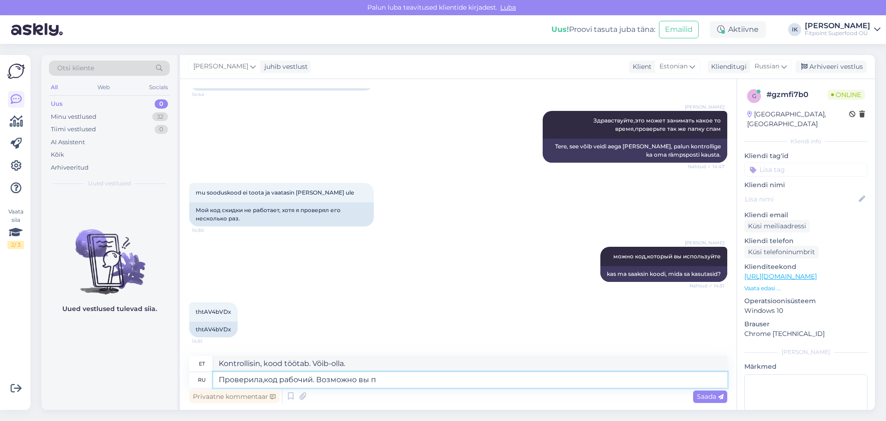
type textarea "Kontrollisin, kood töötab. Võib-olla sina"
type textarea "Проверила,код рабочий. Возможно вы пытайтесь з"
type textarea "Kontrollisin, kood töötab. Võib-olla peaksid proovima."
type textarea "Проверила,код рабочий. Возможно вы пытайтесь заказа"
type textarea "Kontrollisin, kood töötab. Võib-olla peaksid proovima tellida."
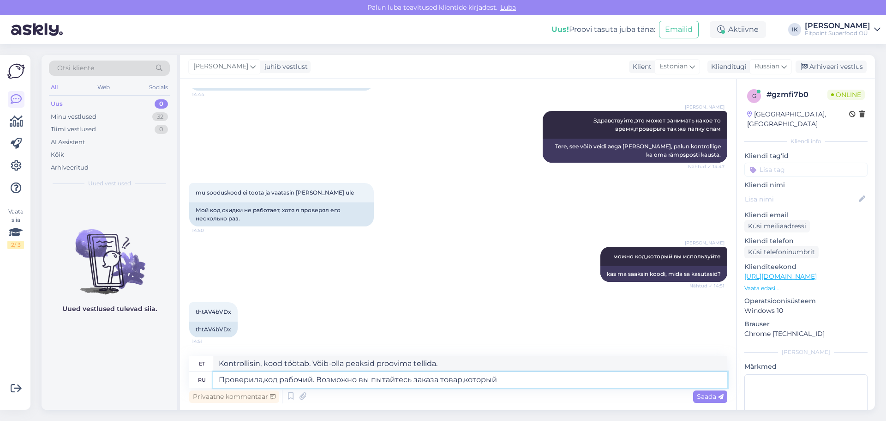
type textarea "Проверила,код рабочий. Возможно вы пытайтесь заказа товар,который у"
type textarea "Kontrollisin, kood töötab. Võib-olla proovite tellida toodet, mis"
type textarea "Проверила,код рабочий. Возможно вы пытайтесь заказа товар,который уже со"
type textarea "Kontrollisin, kood töötab. Võib-olla proovite tellida toodet, mis on juba olema…"
type textarea "Проверила,код рабочий. Возможно вы пытайтесь заказа товар,который уже со скидкой"
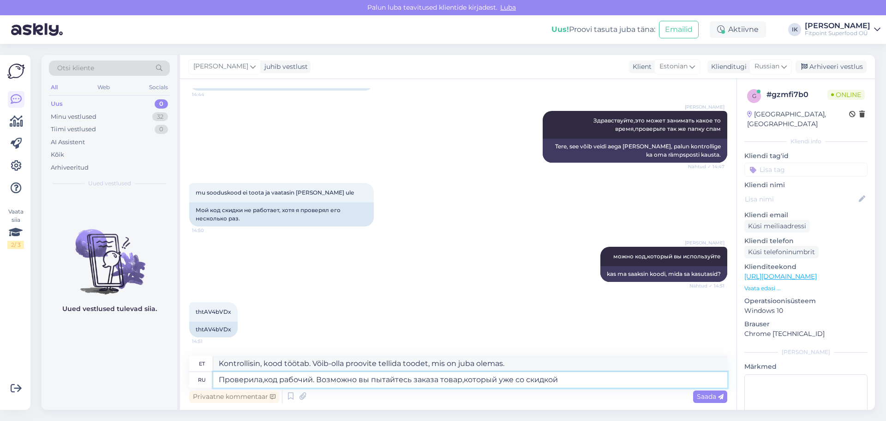
type textarea "Kontrollisin, kood töötab. Võimalik, et proovite tellida toodet, mis on juba al…"
type textarea "Проверила,код рабочий. Возможно вы пытайтесь заказа товар,который уже со скидко…"
type textarea "Kontrollisin, kood töötab. Võib-olla proovite tellida toodet, mis on juba allah…"
type textarea "Проверила,код рабочий. Возможно вы пытайтесь заказа товар,который уже со скидко…"
type textarea "Kontrollisin, kood töötab. Võib-olla proovite tellida toodet, mis on juba allah…"
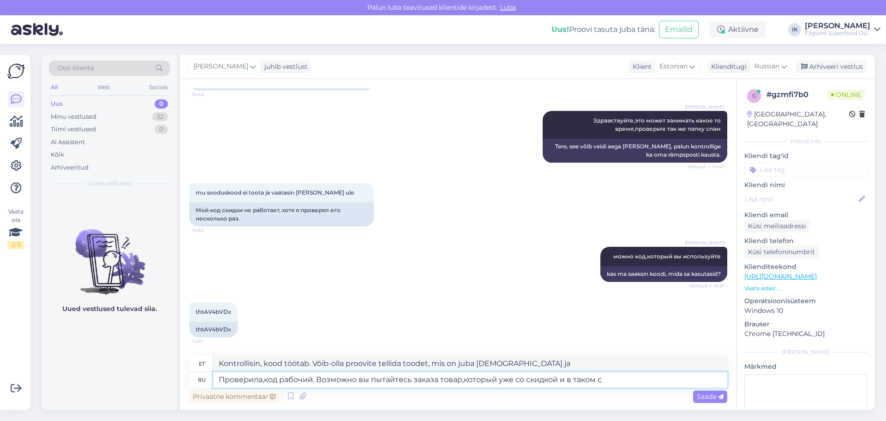
type textarea "Проверила,код рабочий. Возможно вы пытайтесь заказа товар,который уже со скидко…"
type textarea "Kontrollisin, kood töötab. Võib-olla proovite tellida toodet, mis on juba allah…"
type textarea "Проверила,код рабочий. Возможно вы пытайтесь заказа товар,который уже со скидко…"
type textarea "Kontrollisin, kood töötab. Võib-olla proovite tellida toodet, mis on juba allah…"
type textarea "Проверила,код рабочий. Возможно вы пытайтесь заказа товар,который уже со скидко…"
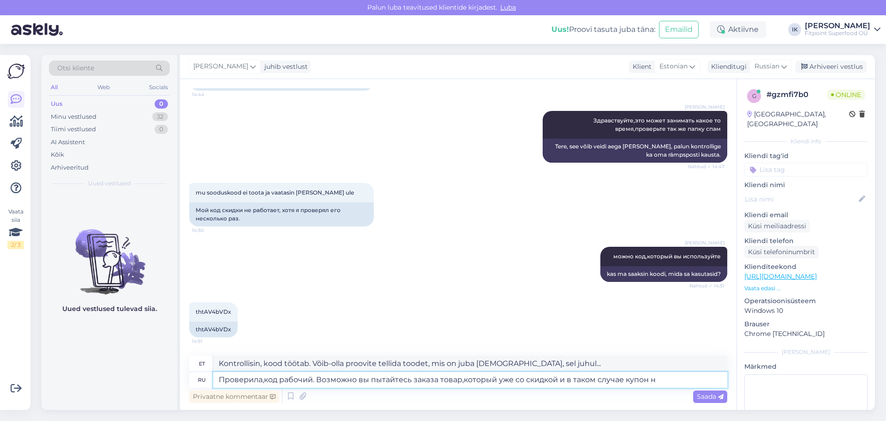
type textarea "Kontrollisin, kood töötab. Võib-olla proovite tellida toodet, mis on juba allah…"
type textarea "Проверила,код рабочий. Возможно вы пытайтесь заказа товар,который уже со скидко…"
type textarea "Kontrollisin, kood töötab. Võimalik, et proovite tellida toodet, mis on juba al…"
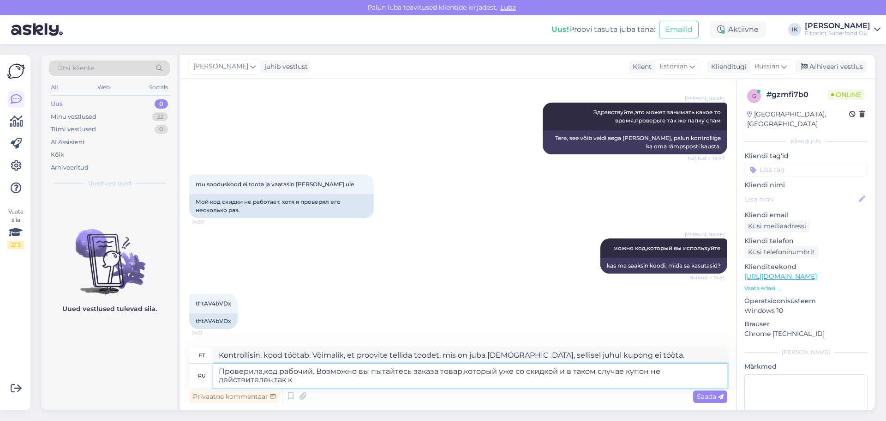
type textarea "Проверила,код рабочий. Возможно вы пытайтесь заказа товар,который уже со скидко…"
type textarea "Kontrollisin, kood töötab. Võimalik, et proovite tellida toodet, mis on juba al…"
type textarea "Проверила,код рабочий. Возможно вы пытайтесь заказа товар,который уже со скидко…"
type textarea "Kontrollisin, kood töötab. Võib-olla proovite tellida toodet, mis on juba allah…"
type textarea "Проверила,код рабочий. Возможно вы пытайтесь заказа товар,который уже со скидко…"
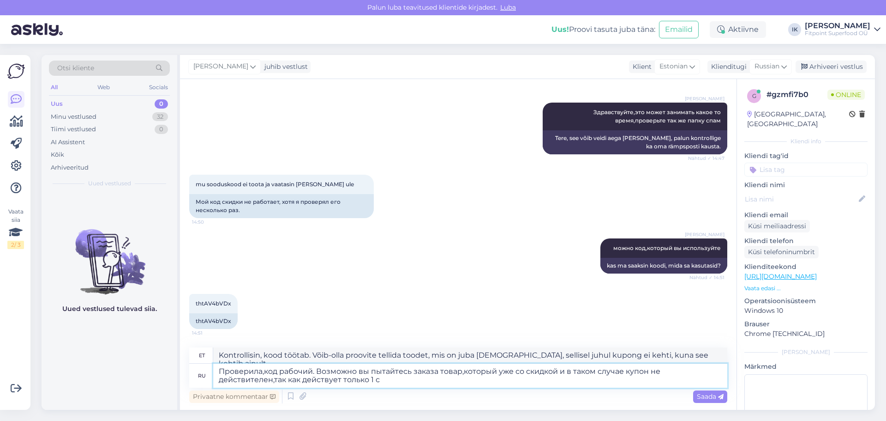
type textarea "Kontrollisin, kood töötab. Võimalik, et proovite tellida toodet, mis on juba al…"
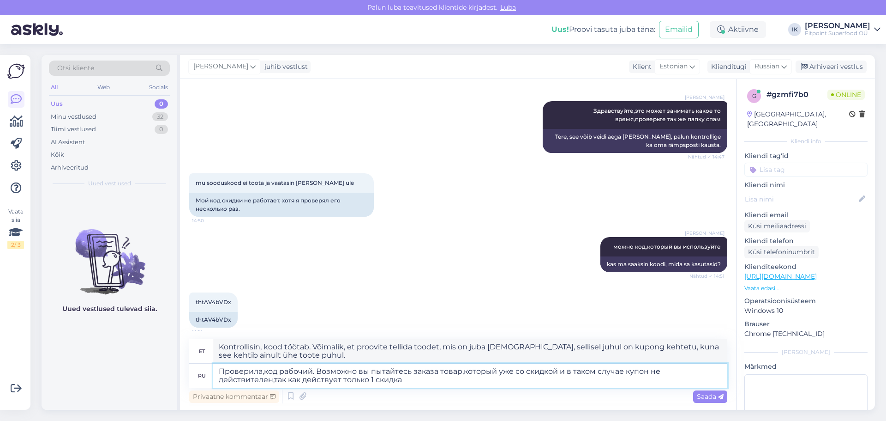
type textarea "Проверила,код рабочий. Возможно вы пытайтесь заказа товар,который уже со скидко…"
type textarea "Kontrollisin, kood töötab. Võimalik, et proovite tellida toodet, mis on juba al…"
type textarea "Проверила,код рабочий. Возможно вы пытайтесь заказа товар,который уже со скидко…"
type textarea "Kontrollisin, kood töötab. Võimalik, et proovite tellida toodet, mis on juba al…"
type textarea "Проверила,код рабочий. Возможно вы пытайтесь заказа товар,который уже со скидко…"
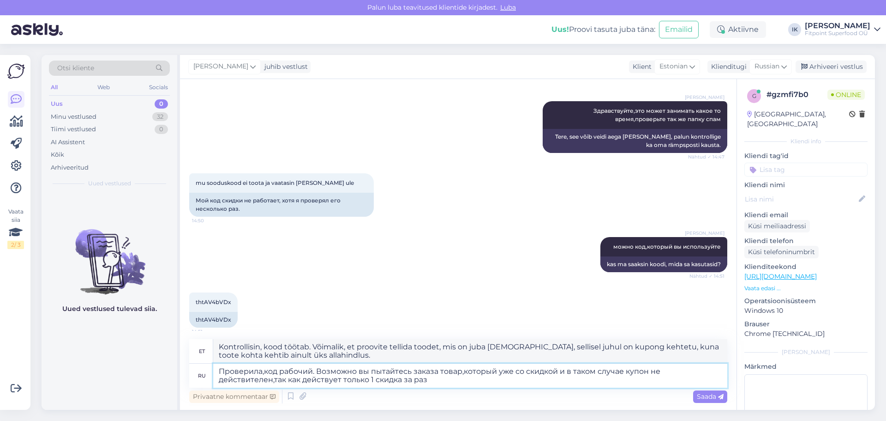
type textarea "Kontrollisin, kood töötab. Võimalik, et proovite tellida toodet, mis on juba al…"
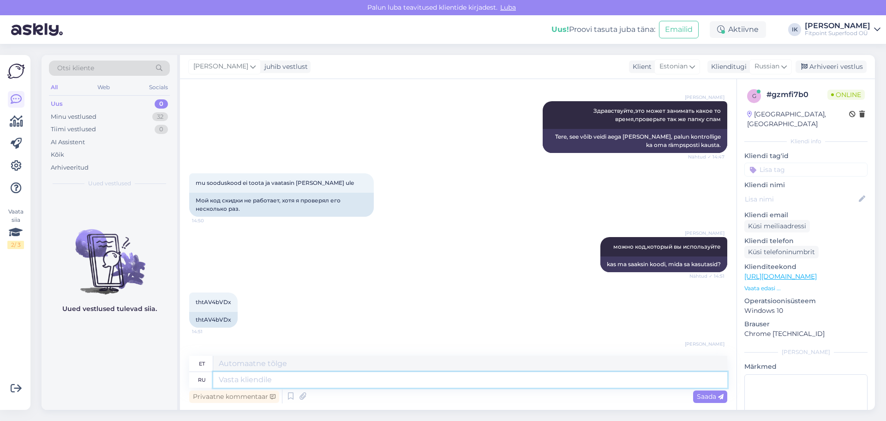
scroll to position [195, 0]
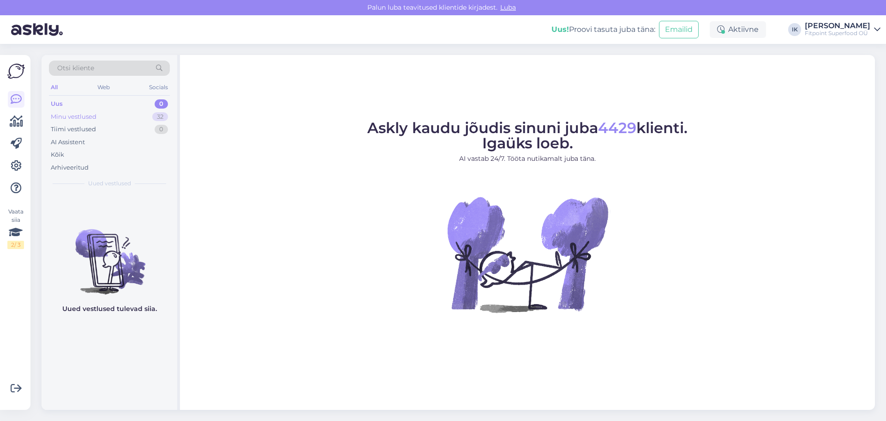
click at [114, 113] on div "Minu vestlused 32" at bounding box center [109, 116] width 121 height 13
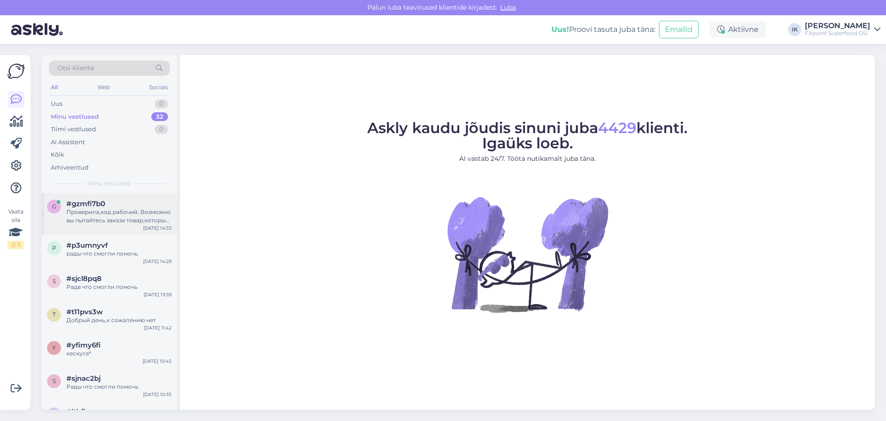
click at [144, 210] on div "Проверила,код рабочий. Возможно вы пытайтесь заказа товар,который уже со скидко…" at bounding box center [118, 216] width 105 height 17
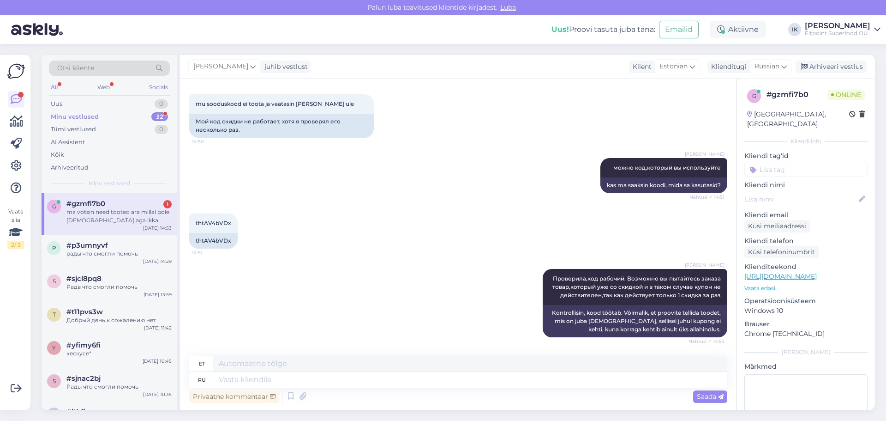
scroll to position [267, 0]
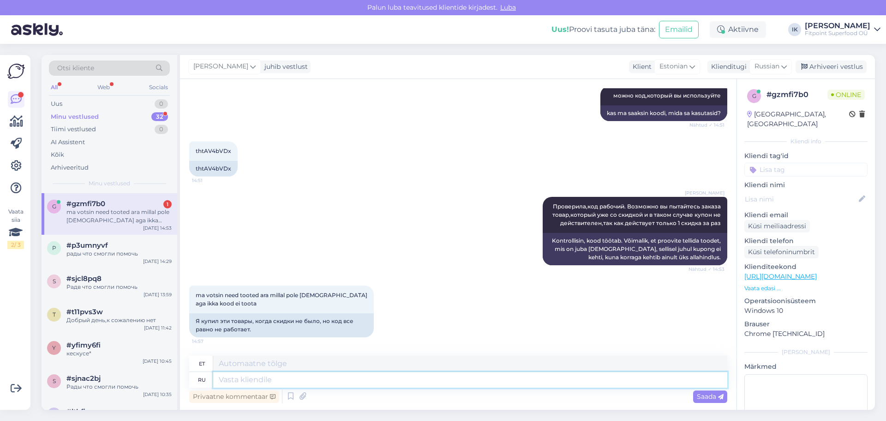
click at [323, 378] on textarea at bounding box center [470, 380] width 514 height 16
type textarea "Какой"
type textarea "Milline"
type textarea "Какой товар"
type textarea "Milline toode?"
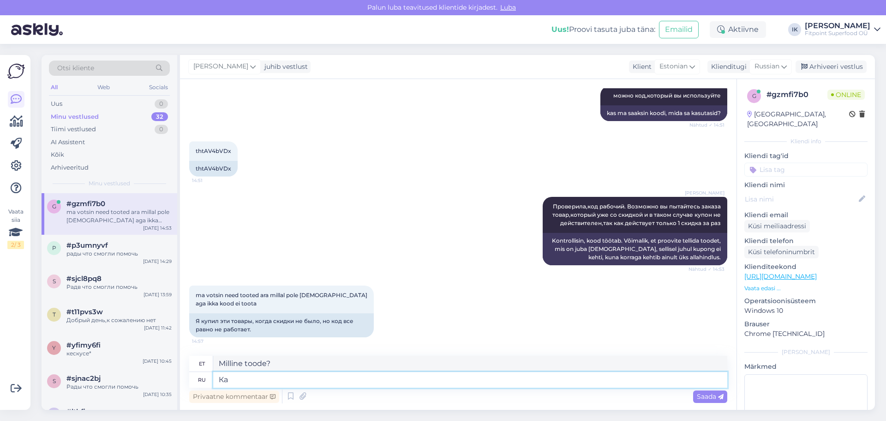
type textarea "[PERSON_NAME]"
type textarea "Milline"
type textarea "Можео с"
type textarea "Mozheo"
type textarea "[PERSON_NAME] скриншот в"
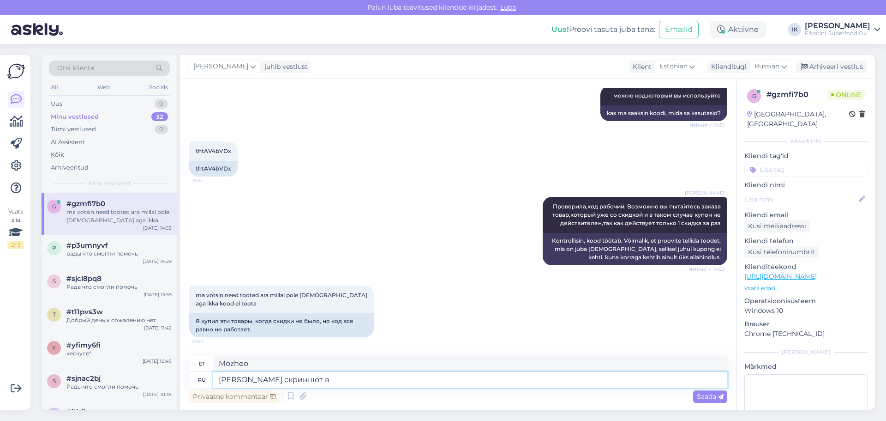
type textarea "Mozheo ekraanipilt"
type textarea "Можео скриншот вашей ко"
type textarea "Mozheo ekraanipilt sinust"
type textarea "Можео скриншот вашей корзины"
type textarea "Mozheo ekraanipilt teie ostukorvist"
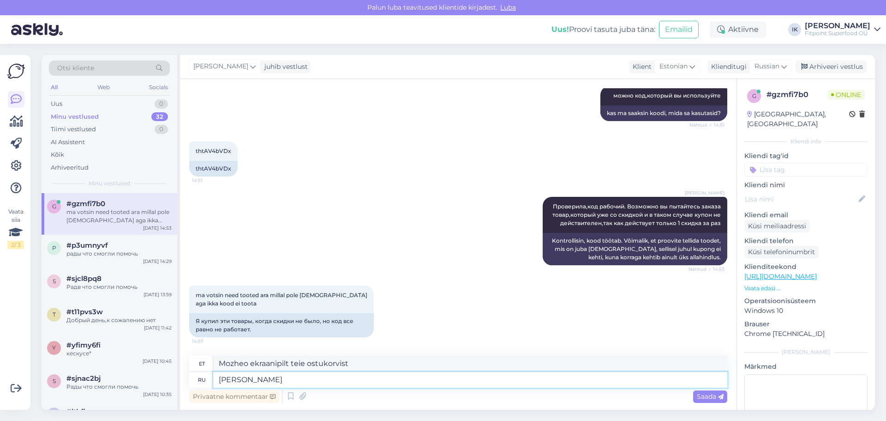
type textarea "Можео скри"
type textarea "Mozheo ekraanipilt sinust"
type textarea "Можео скр"
type textarea "Mozheo ekraanipilt"
type textarea "М"
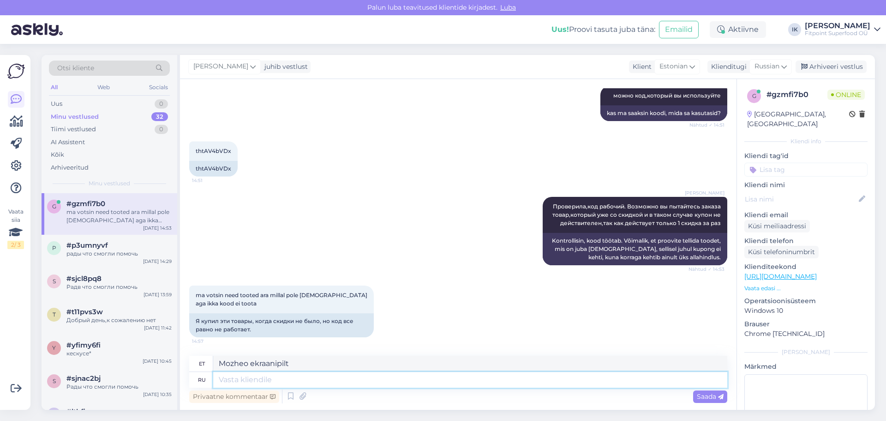
type textarea "Mozheo"
type textarea "мож"
type textarea "kuu"
type textarea "можно с"
type textarea "[PERSON_NAME]"
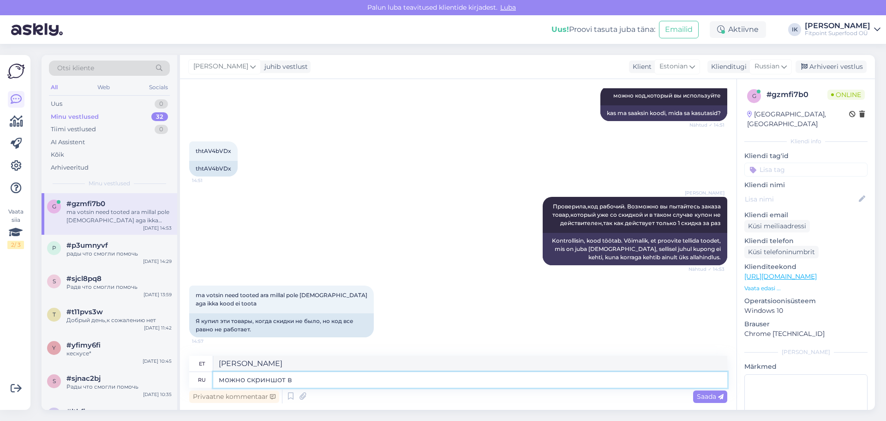
type textarea "можно скриншот ва"
type textarea "kas ma saaksin ekraanipildi?"
type textarea "можно скриншот вашей к"
type textarea "kas ma saaksin sinust ekraanipildi?"
type textarea "можно скриншот вашей корзины"
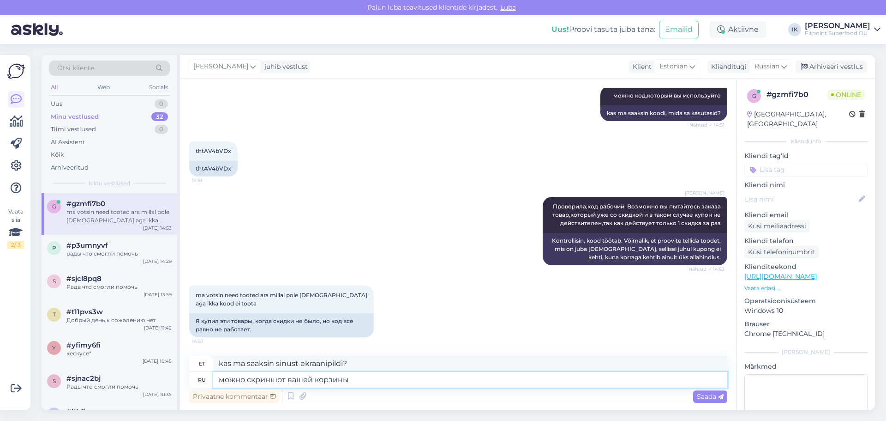
type textarea "Kas ma saaksin teie ostukorvist ekraanipildi?"
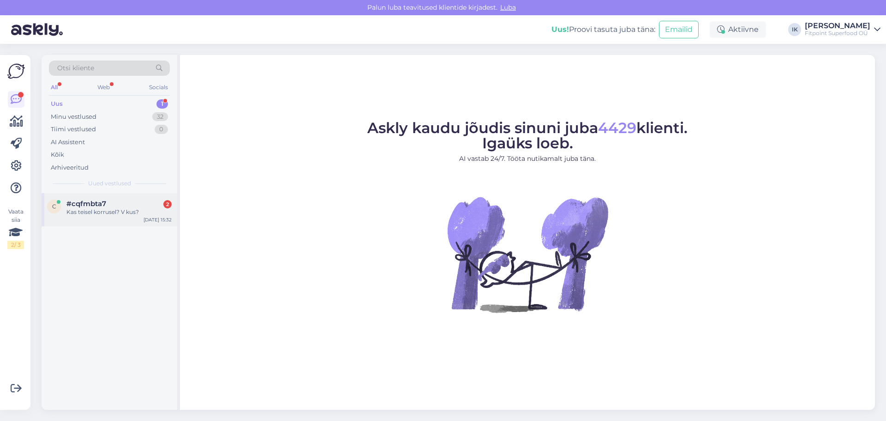
click at [120, 210] on div "Kas teisel korrusel? V kus?" at bounding box center [118, 212] width 105 height 8
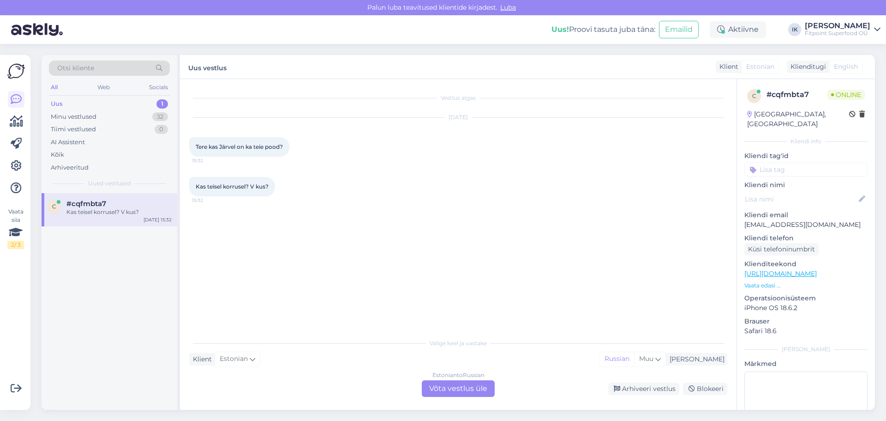
click at [456, 387] on div "Estonian to Russian Võta vestlus üle" at bounding box center [458, 388] width 73 height 17
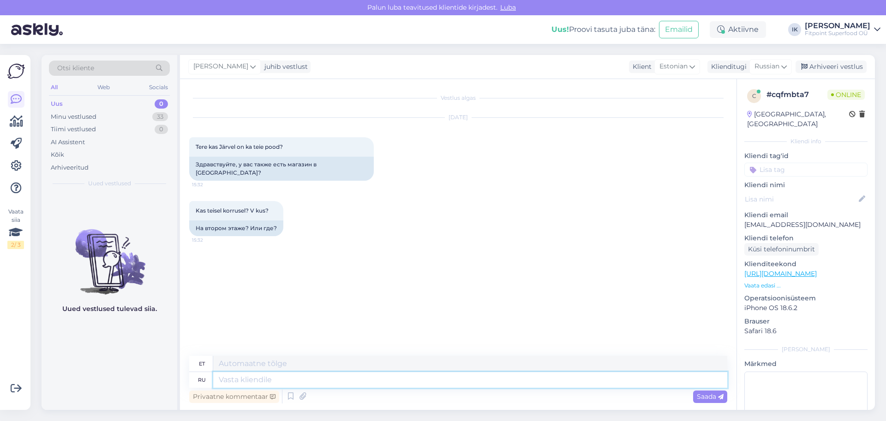
click at [392, 379] on textarea at bounding box center [470, 380] width 514 height 16
type textarea "y"
type textarea "P"
type textarea "Здравствуйте,на 1"
type textarea "Tere, 1. päeval"
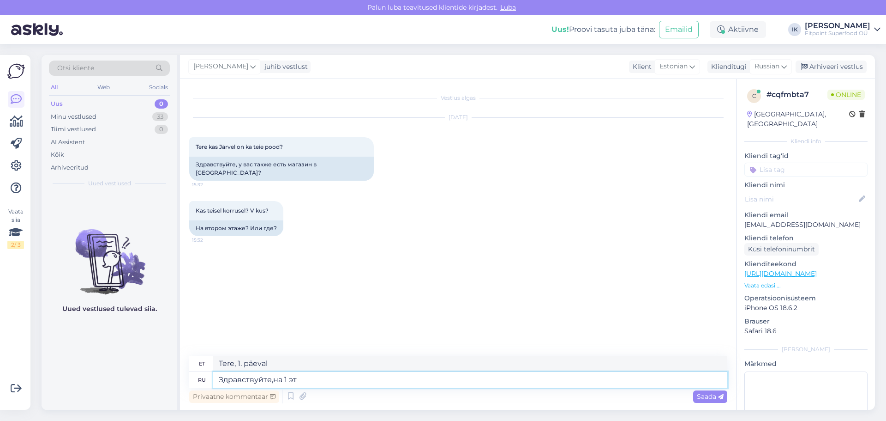
type textarea "Здравствуйте,на 1 эта"
type textarea "Tere, esimesel korrusel"
type textarea "Здравствуйте,на 1 этаже,вход"
type textarea "Tere, esimesel korrusel, sissepääs"
type textarea "Здравствуйте,на 1 этаже,вход со сто"
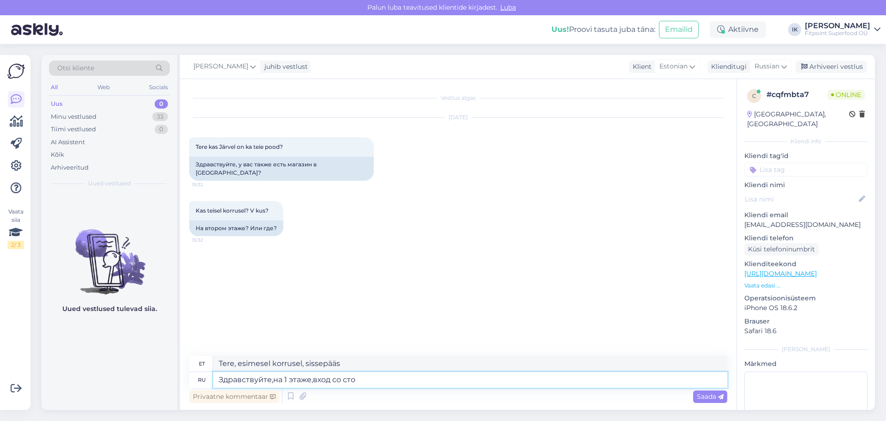
type textarea "Tere, esimesel korrusel, sissepääs poolt"
type textarea "Здравствуйте,на 1 этаже,вход со стороны а"
type textarea "Tere, esimesel korrusel, sissepääs küljelt"
type textarea "Здравствуйте,на 1 этаже,вход со стороны атриума"
type textarea "Tere, esimesel korrusel, sissepääs aatriumist"
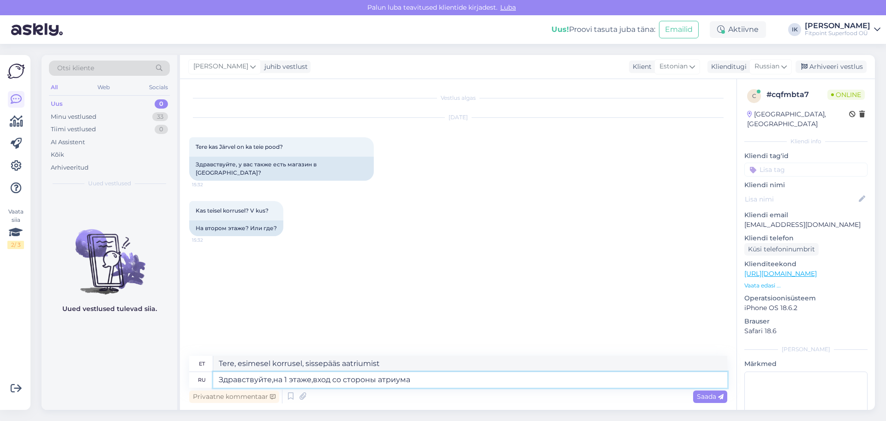
type textarea "Здравствуйте,на 1 этаже,вход со стороны атриума."
type textarea "Tere, esimesel korrusel, sissepääs aatriumist."
type textarea "Здравствуйте,на 1 этаже,вход со стороны атриума. Около"
type textarea "Tere, 1. korrusel, sissepääs aatriumist. Umbes p"
type textarea "Здравствуйте,на 1 этаже,вход со стороны атриума. Около ав"
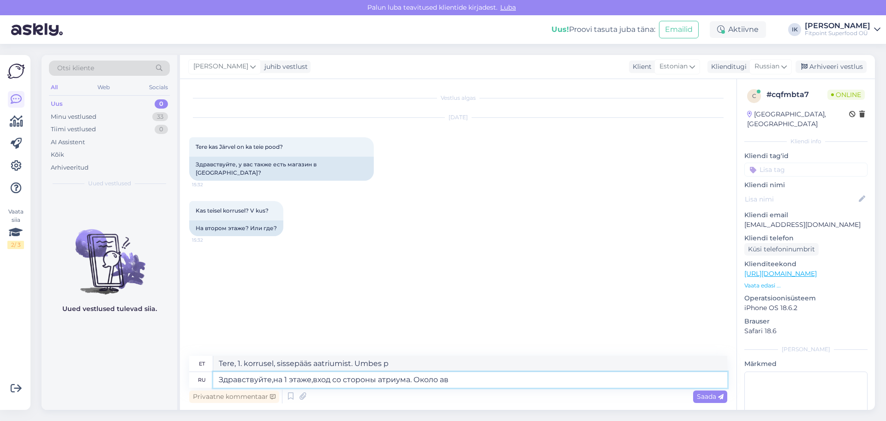
type textarea "Tere, esimesel korrusel, sissepääs aatriumist."
type textarea "Здравствуйте,на 1 этаже,вход со стороны атриума. Около автоматов с"
type textarea "Tere, 1. korrusel, sissepääs aatriumist. Müügiautomaatide lähedal."
type textarea "Здравствуйте,на 1 этаже,вход со стороны атриума. Около автоматов смартпост"
type textarea "Tere, 1. korrusel, sissepääs aatriumist. Smartposti automaatide lähedal."
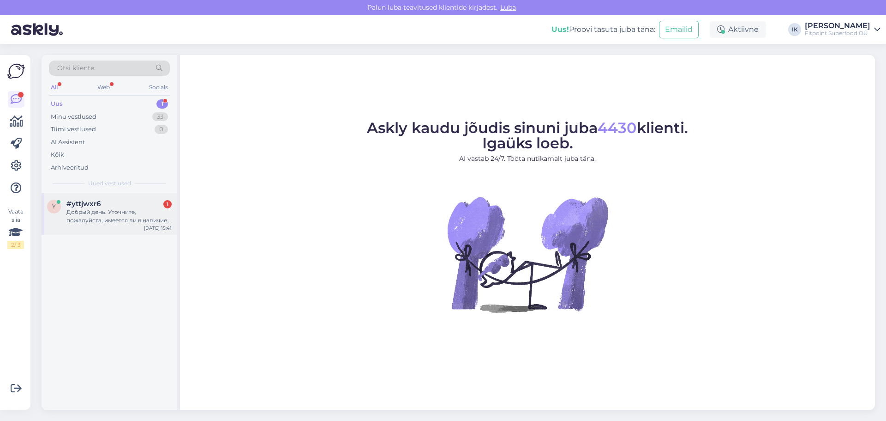
click at [137, 214] on div "Добрый день. Уточните, пожалуйста, имеется ли в наличие глицин now 1000 магазин…" at bounding box center [118, 216] width 105 height 17
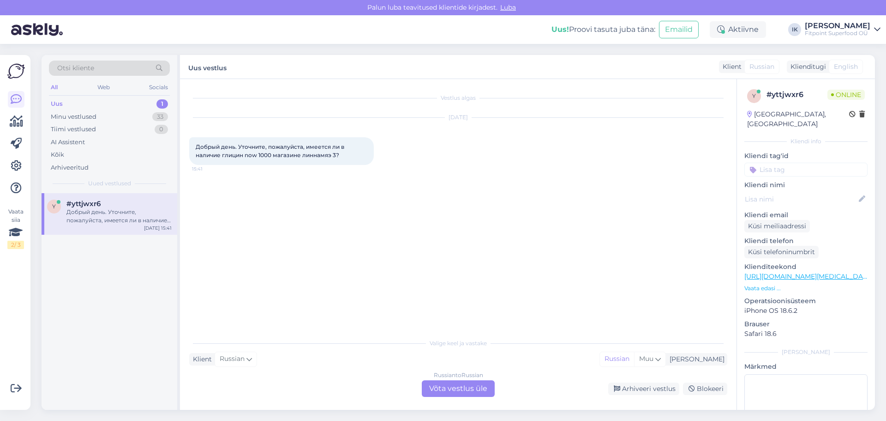
click at [452, 388] on div "Russian to Russian Võta vestlus üle" at bounding box center [458, 388] width 73 height 17
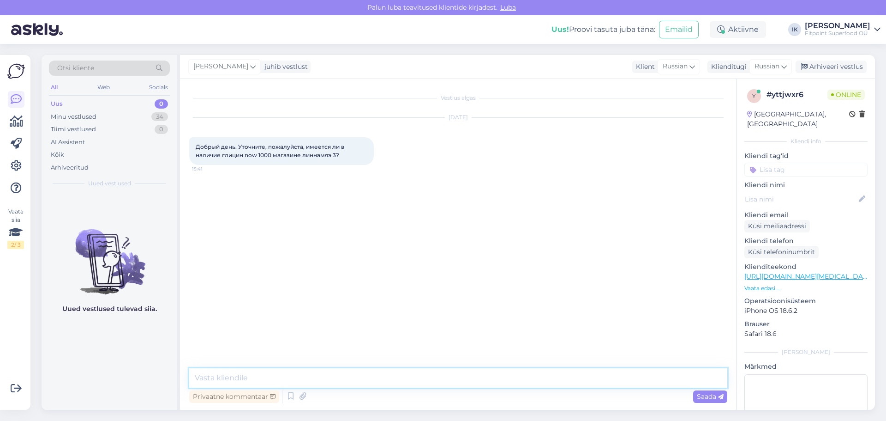
click at [433, 373] on textarea at bounding box center [458, 377] width 538 height 19
type textarea "L"
click at [425, 377] on textarea "Добрый день,на сайте теперь возможно посмотреть налитчте товар в магазинах" at bounding box center [458, 377] width 538 height 19
click at [455, 377] on textarea "Добрый день,на сайте теперь возможно посмотреть наличие товар в магазинах" at bounding box center [458, 377] width 538 height 19
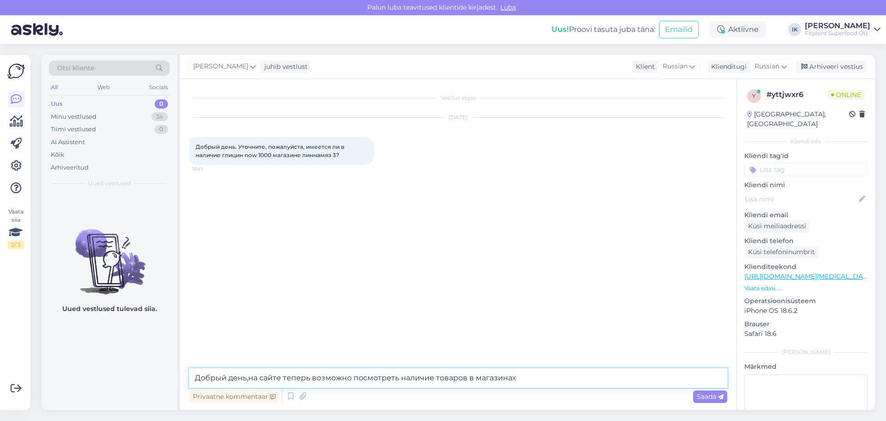
click at [519, 385] on textarea "Добрый день,на сайте теперь возможно посмотреть наличие товаров в магазинах" at bounding box center [458, 377] width 538 height 19
click at [525, 378] on textarea "Добрый день,на сайте теперь возможно посмотреть наличие товаров в магазинах,да …" at bounding box center [458, 377] width 538 height 19
click at [628, 378] on textarea "Добрый день,на сайте теперь возможно посмотреть наличие товаров в магазинах,да,…" at bounding box center [458, 377] width 538 height 19
type textarea "Добрый день,на сайте теперь возможно посмотреть наличие товаров в магазинах,да,…"
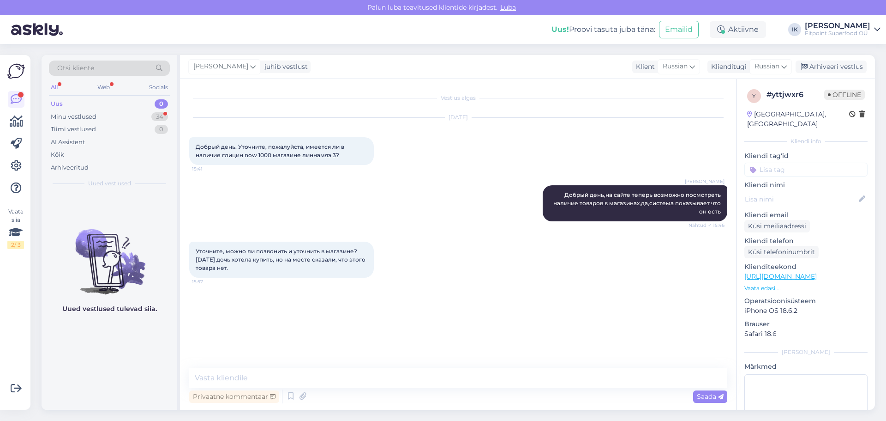
click at [495, 223] on div "[PERSON_NAME] Добрый день,на сайте теперь возможно посмотреть наличие товаров в…" at bounding box center [458, 203] width 538 height 56
click at [82, 113] on div "Minu vestlused" at bounding box center [74, 116] width 46 height 9
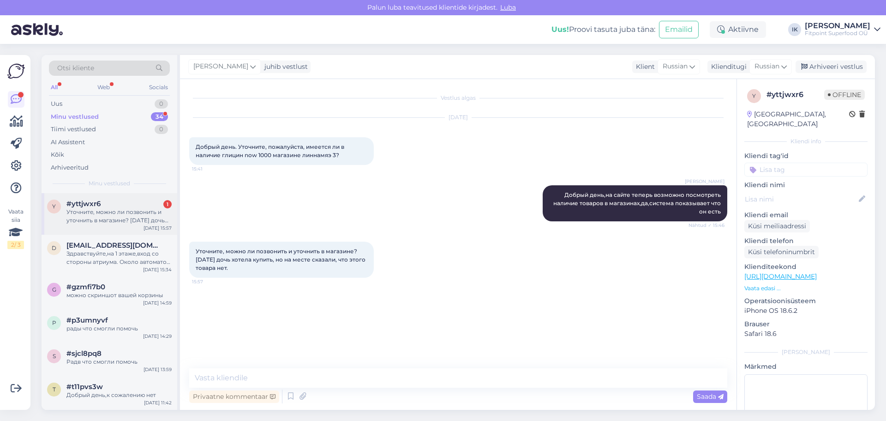
click at [131, 207] on div "#yttjwxr6 1" at bounding box center [118, 203] width 105 height 8
